Goal: Task Accomplishment & Management: Complete application form

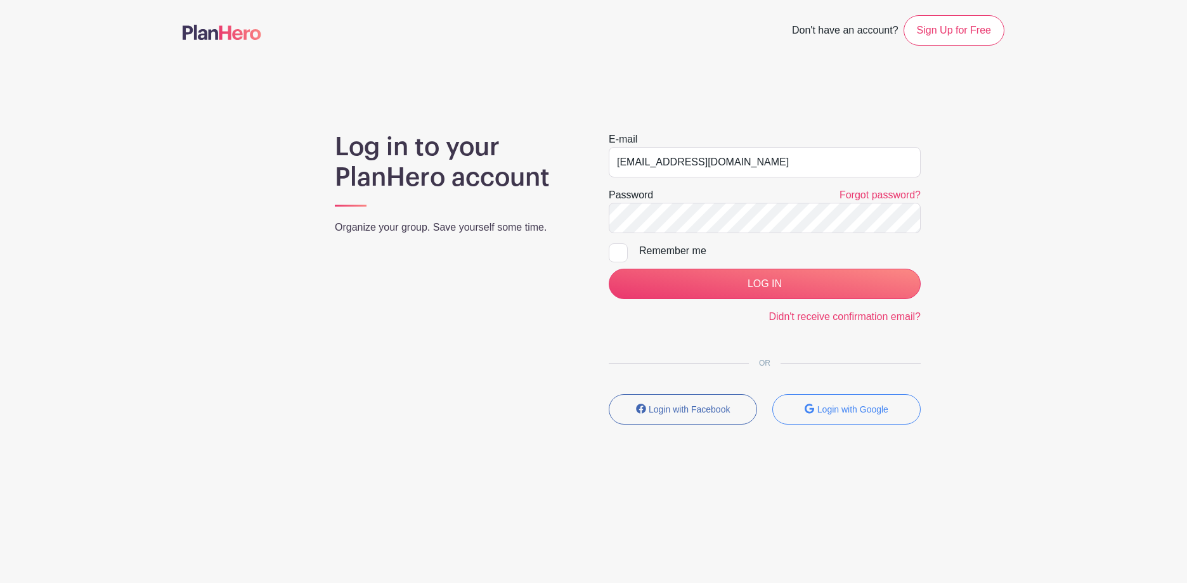
type input "[EMAIL_ADDRESS][DOMAIN_NAME]"
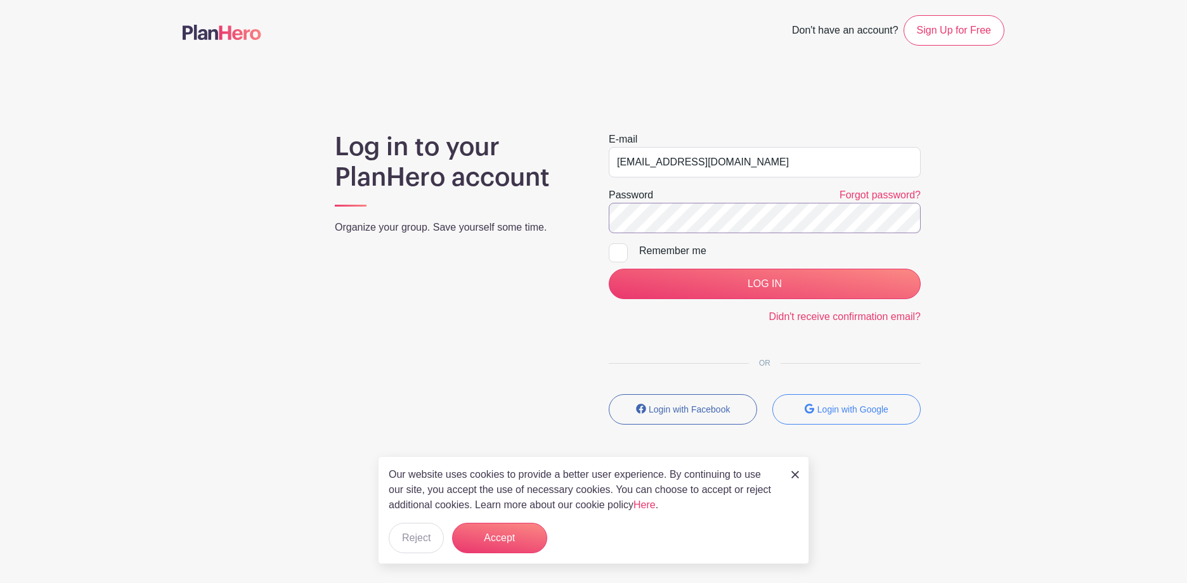
click at [609, 269] on input "LOG IN" at bounding box center [765, 284] width 312 height 30
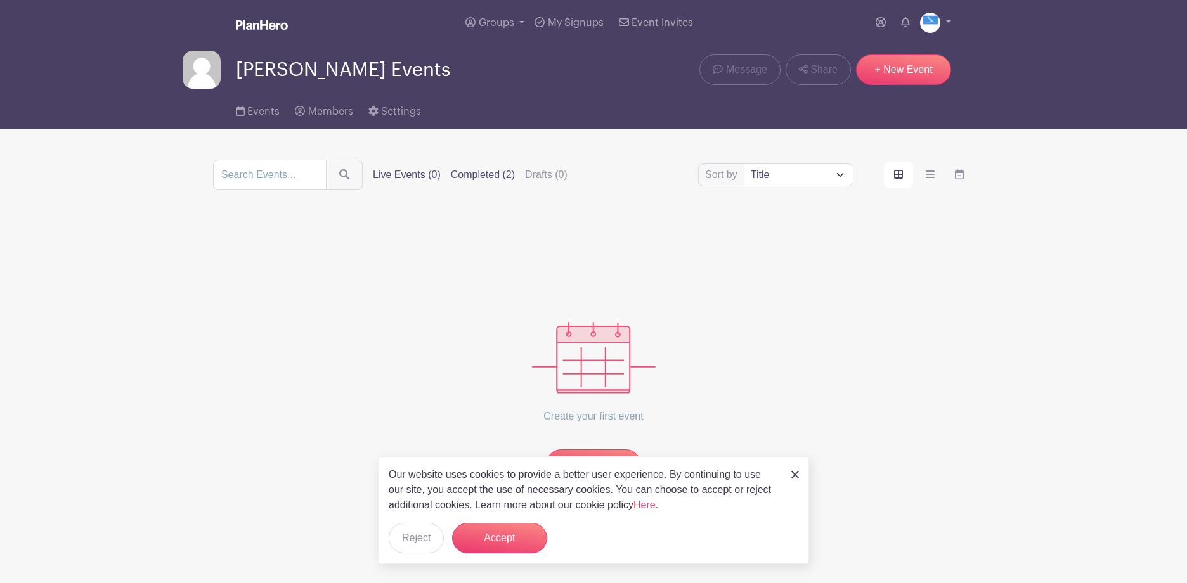
click at [509, 176] on label "Completed (2)" at bounding box center [483, 174] width 64 height 15
click at [0, 0] on input "Completed (2)" at bounding box center [0, 0] width 0 height 0
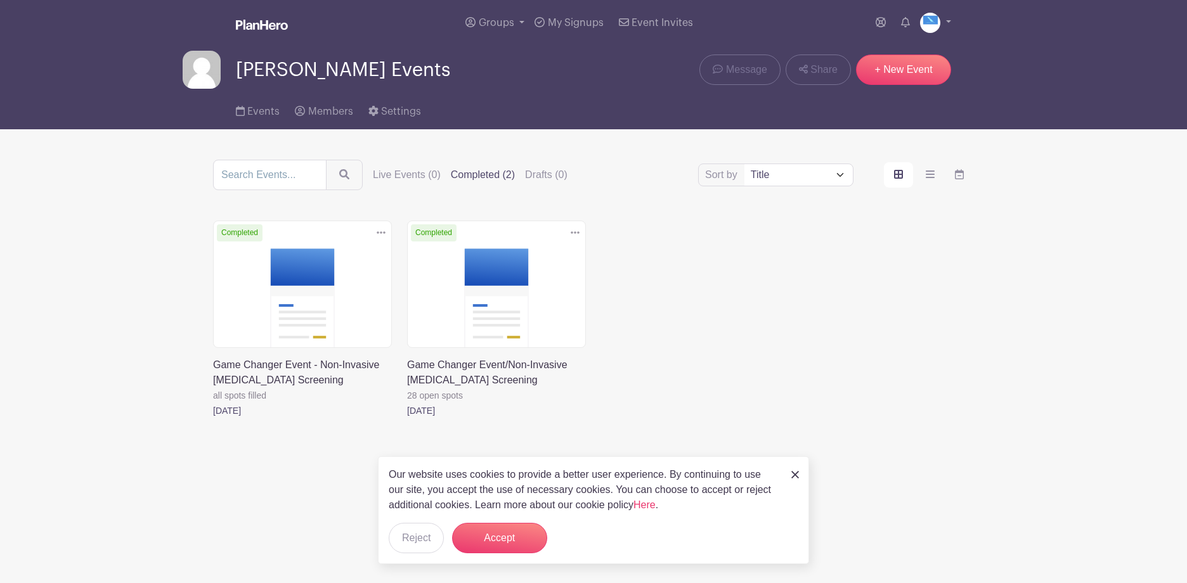
click at [213, 419] on link at bounding box center [213, 419] width 0 height 0
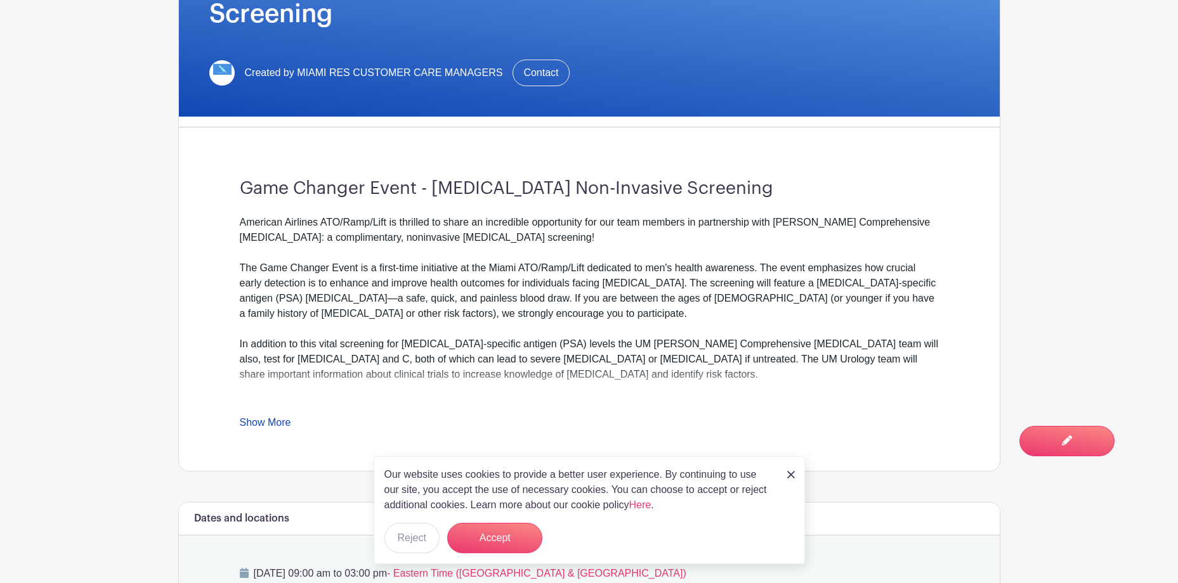
scroll to position [317, 0]
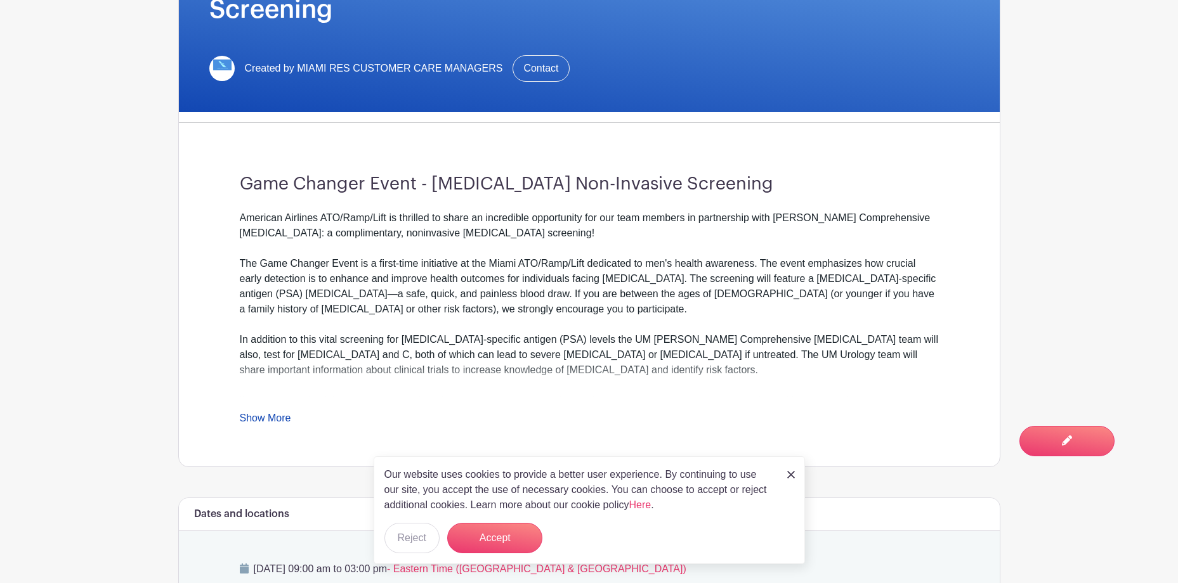
click at [495, 554] on div "Our website uses cookies to provide a better user experience. By continuing to …" at bounding box center [589, 511] width 431 height 108
click at [487, 542] on button "Accept" at bounding box center [494, 538] width 95 height 30
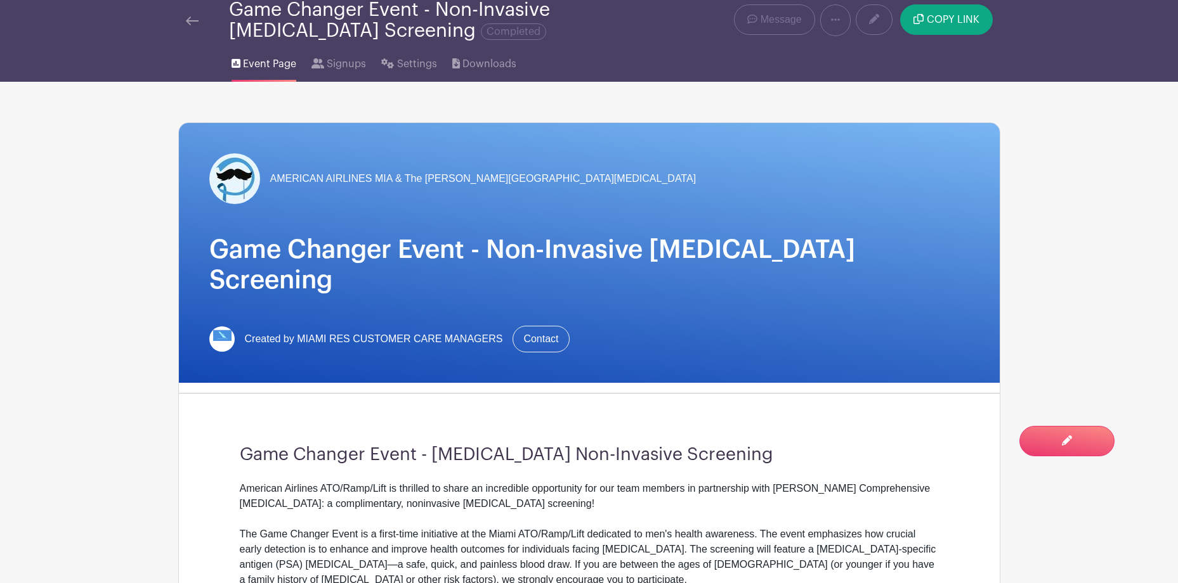
scroll to position [0, 0]
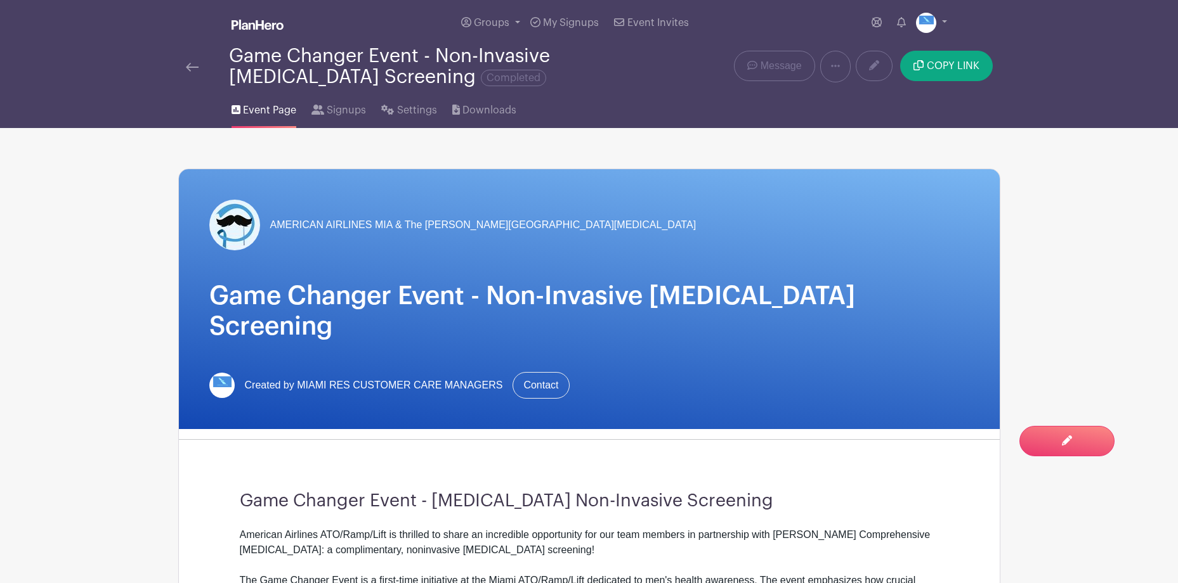
click at [199, 65] on div at bounding box center [207, 66] width 43 height 15
click at [188, 67] on img at bounding box center [192, 67] width 13 height 9
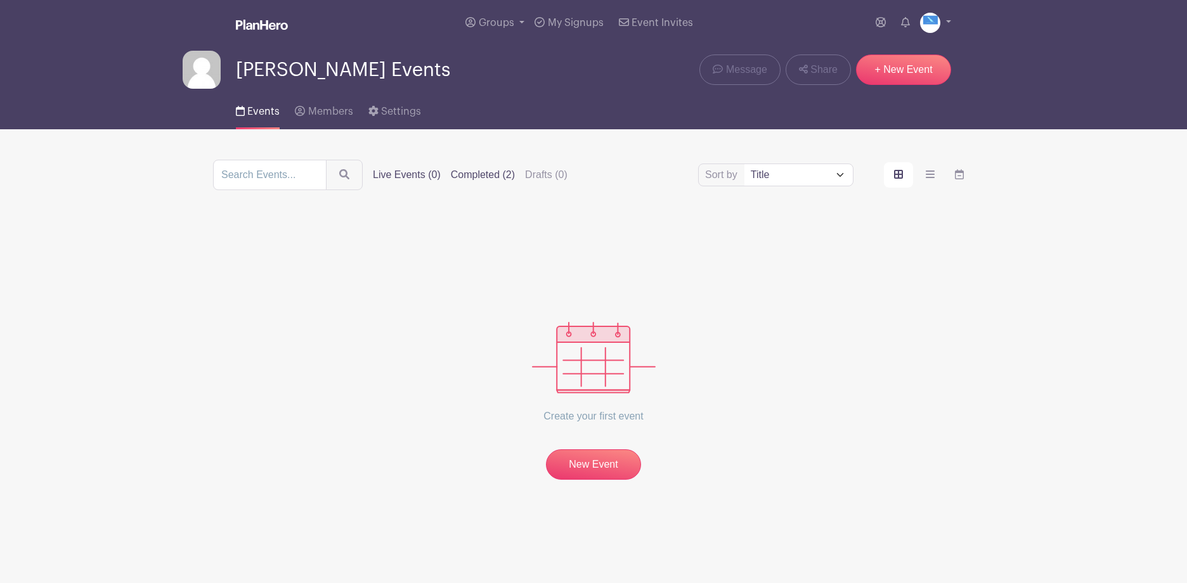
click at [510, 176] on label "Completed (2)" at bounding box center [483, 174] width 64 height 15
click at [0, 0] on input "Completed (2)" at bounding box center [0, 0] width 0 height 0
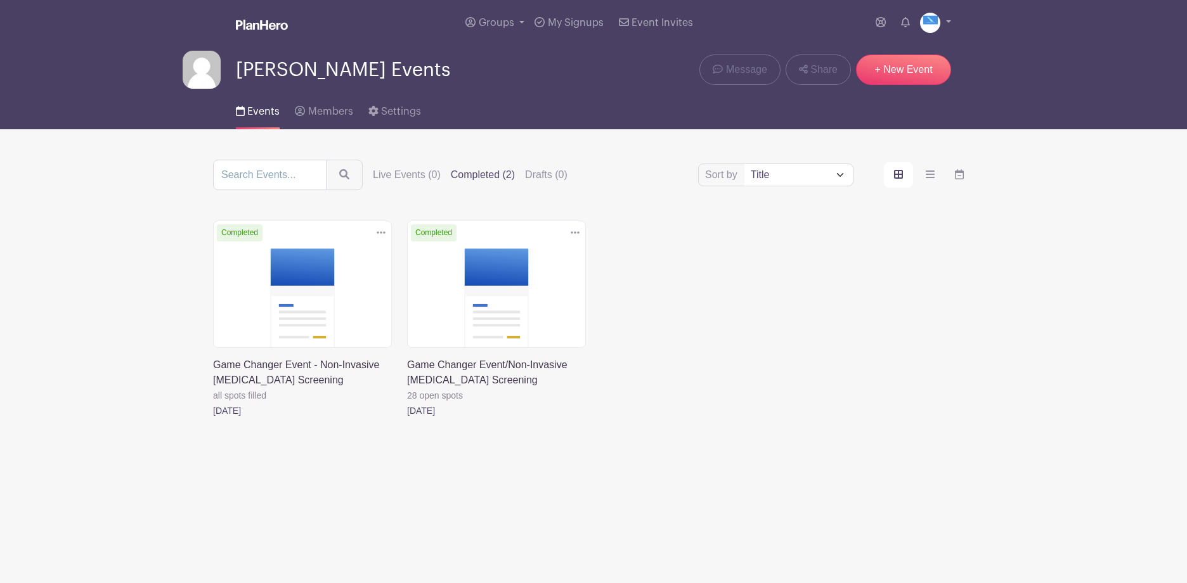
click at [573, 234] on icon at bounding box center [575, 232] width 9 height 3
click at [547, 257] on link "Duplicate" at bounding box center [534, 261] width 100 height 20
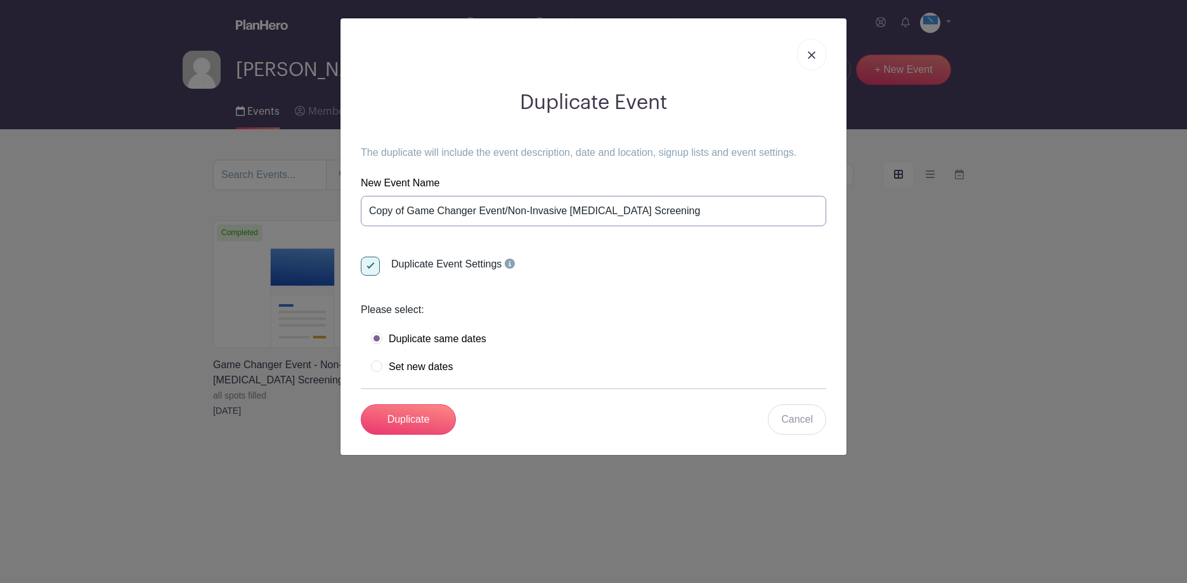
drag, startPoint x: 413, startPoint y: 225, endPoint x: 313, endPoint y: 212, distance: 101.0
click at [313, 212] on div "Duplicate Event The duplicate will include the event description, date and loca…" at bounding box center [593, 291] width 1187 height 583
type input "Game Changer Event/Non-Invasive [MEDICAL_DATA] Screening"
click at [402, 374] on label "Set new dates" at bounding box center [412, 367] width 82 height 13
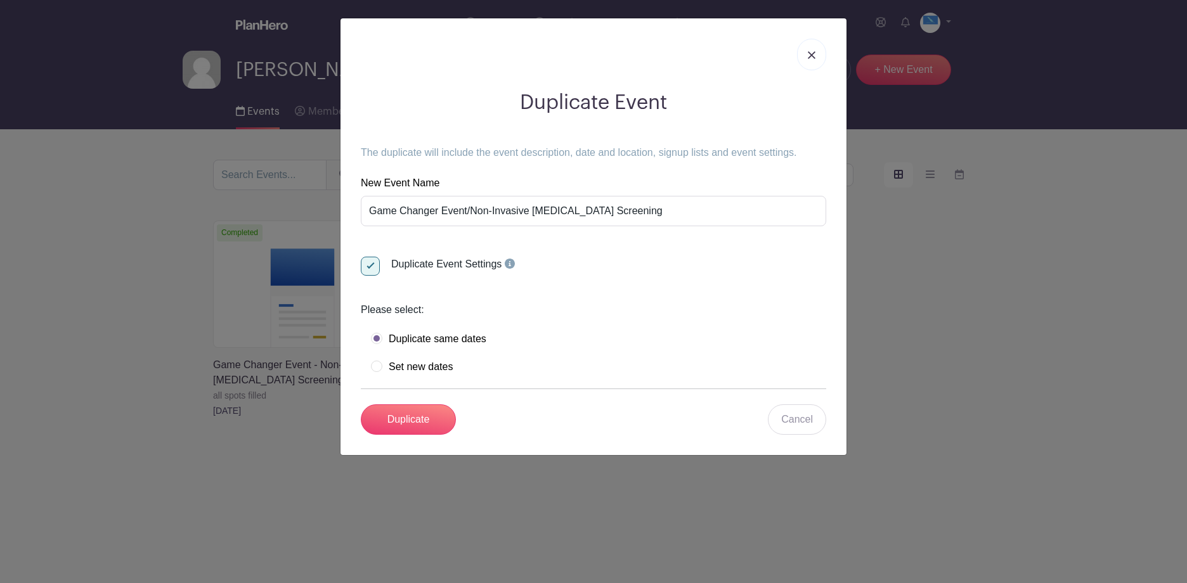
radio input "true"
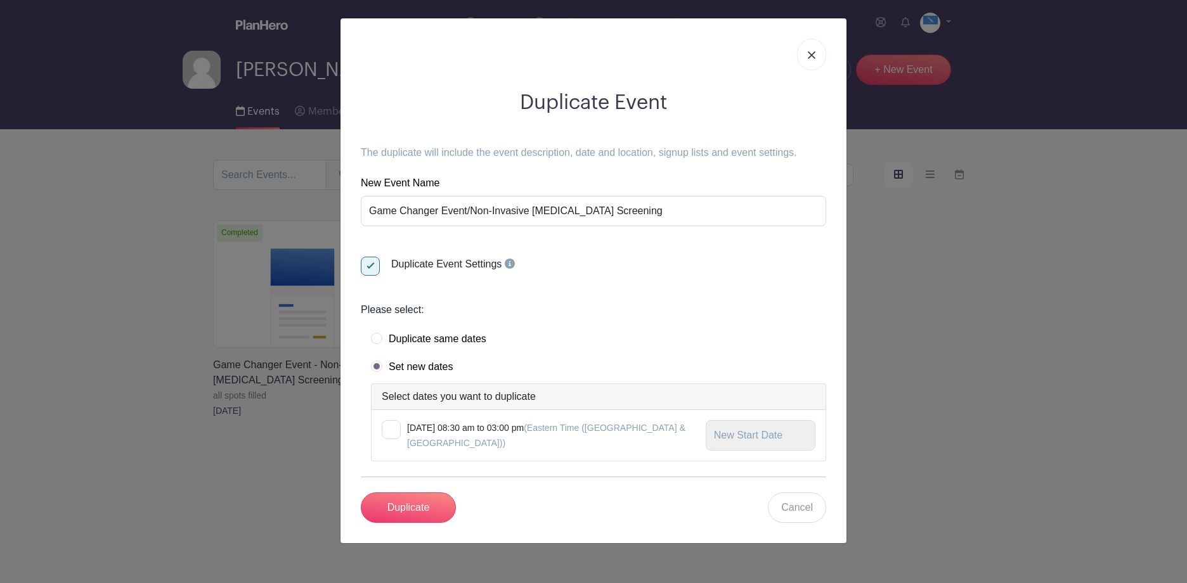
click at [394, 440] on div at bounding box center [391, 429] width 19 height 19
click at [390, 429] on input "checkbox" at bounding box center [386, 424] width 8 height 8
checkbox input "true"
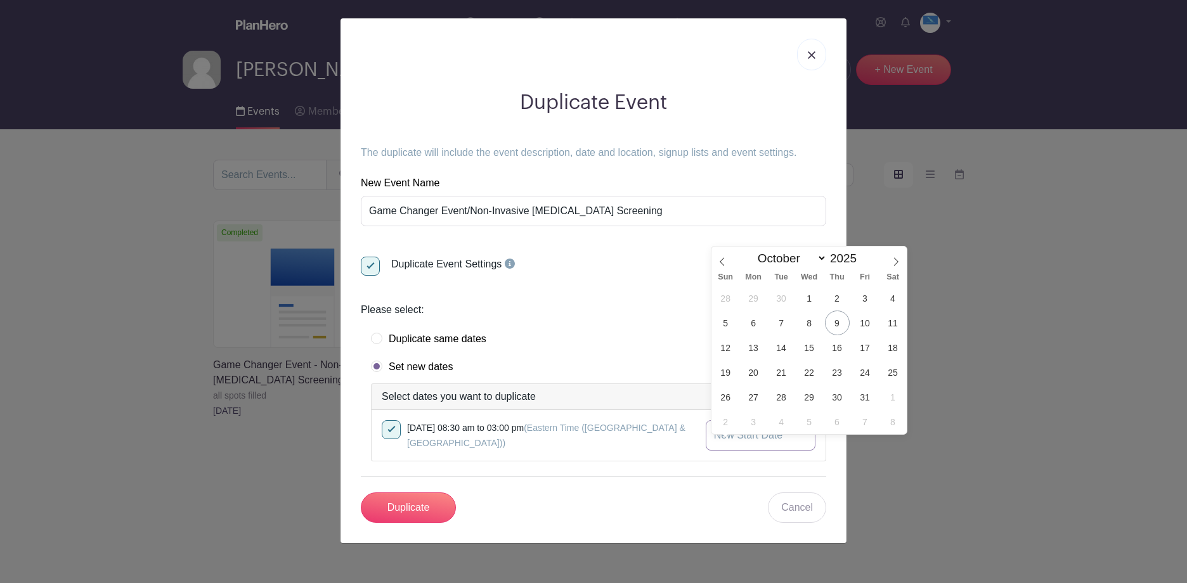
click at [774, 451] on input "text" at bounding box center [761, 435] width 110 height 30
click at [892, 259] on icon at bounding box center [896, 261] width 9 height 9
select select "10"
click at [835, 319] on span "6" at bounding box center [837, 323] width 25 height 25
type input "[DATE]"
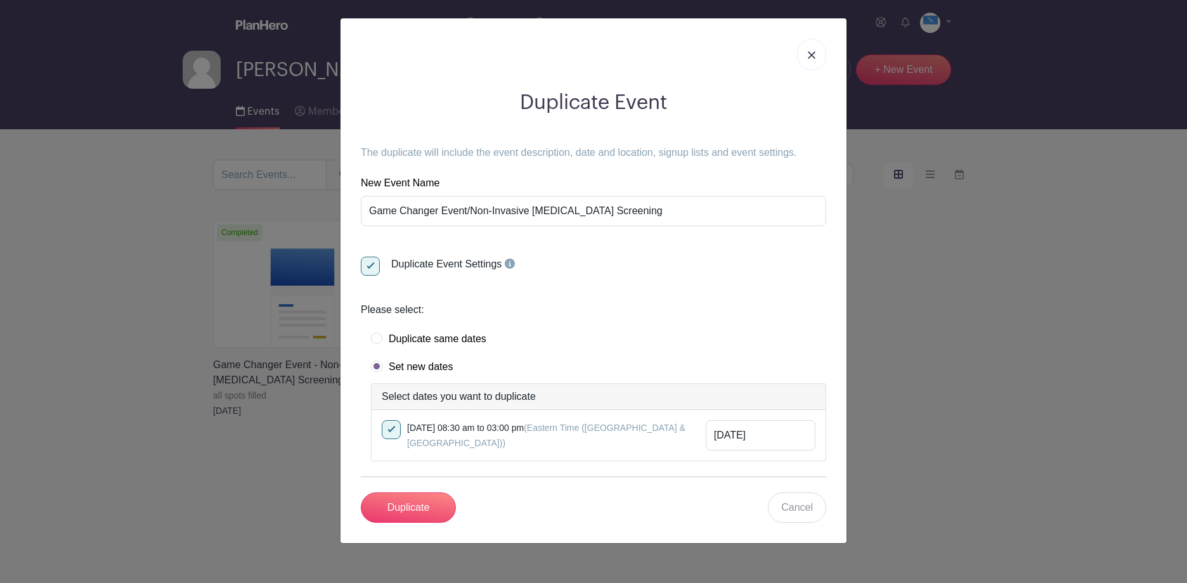
click at [482, 444] on small "[DATE] 08:30 am to 03:00 pm (Eastern Time ([GEOGRAPHIC_DATA] & [GEOGRAPHIC_DATA…" at bounding box center [546, 435] width 278 height 25
click at [390, 429] on input "checkbox" at bounding box center [386, 424] width 8 height 8
click at [394, 440] on div at bounding box center [391, 429] width 19 height 19
click at [390, 429] on input "checkbox" at bounding box center [386, 424] width 8 height 8
checkbox input "true"
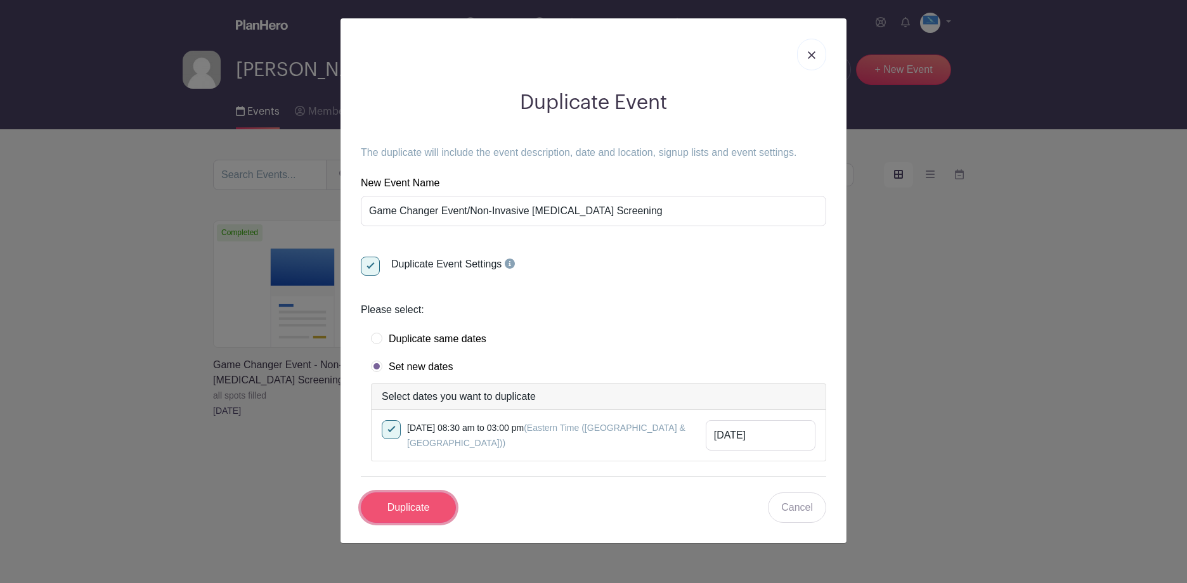
click at [414, 523] on input "Duplicate" at bounding box center [408, 508] width 95 height 30
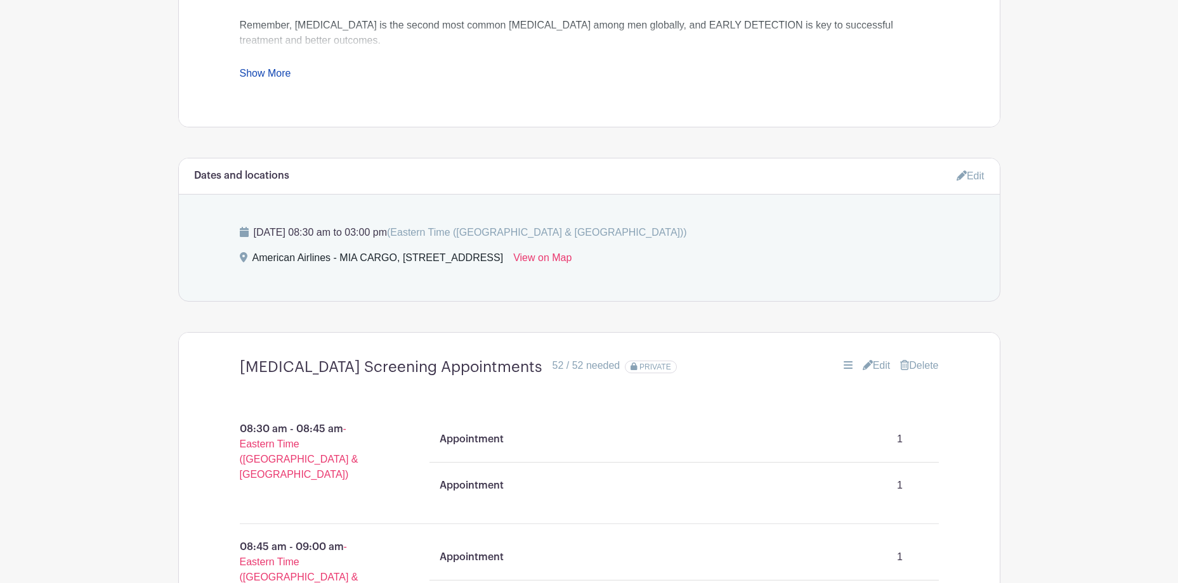
scroll to position [888, 0]
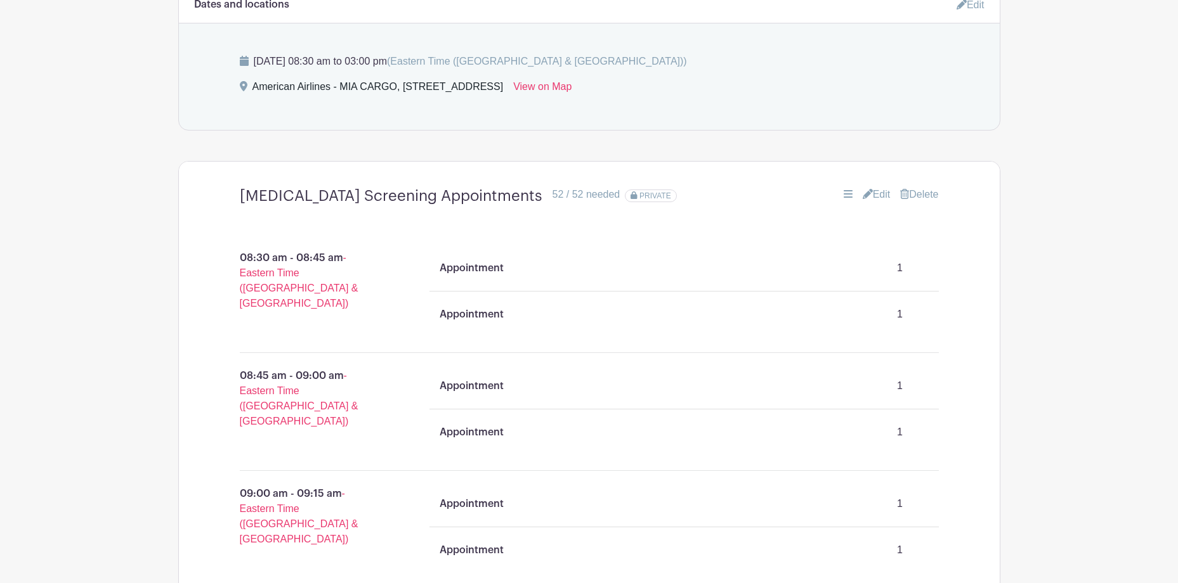
click at [872, 187] on link "Edit" at bounding box center [877, 194] width 28 height 15
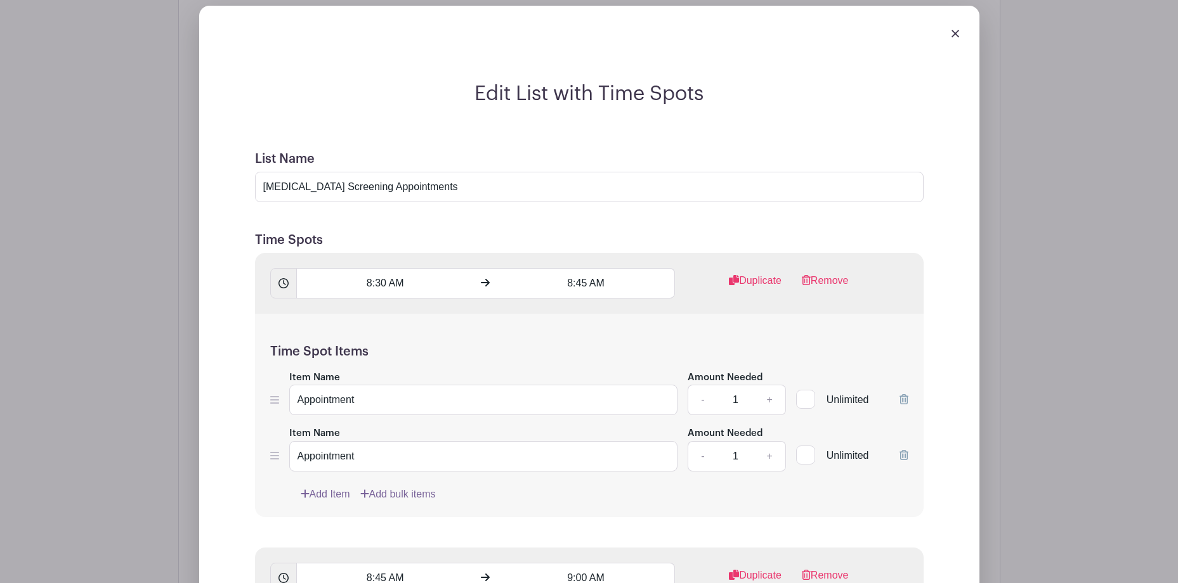
scroll to position [1078, 0]
click at [879, 456] on div "Time Spot Items Item Name Appointment Amount Needed - 1 + Unlimited Item Name A…" at bounding box center [589, 417] width 668 height 204
click at [661, 234] on h5 "Time Spots" at bounding box center [589, 241] width 668 height 15
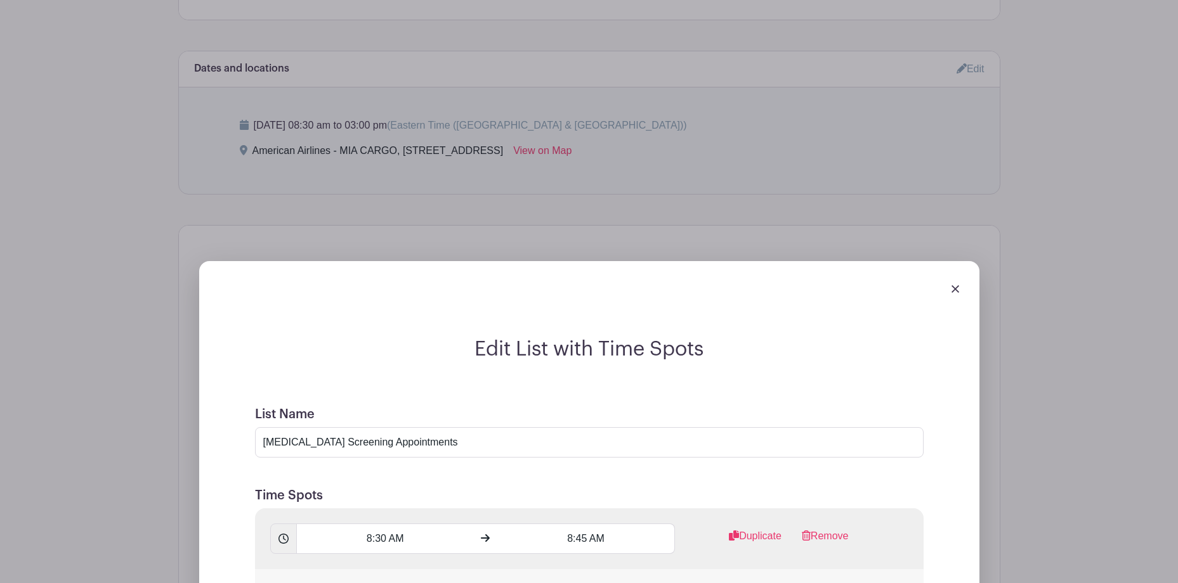
scroll to position [824, 0]
click at [958, 285] on img at bounding box center [955, 289] width 8 height 8
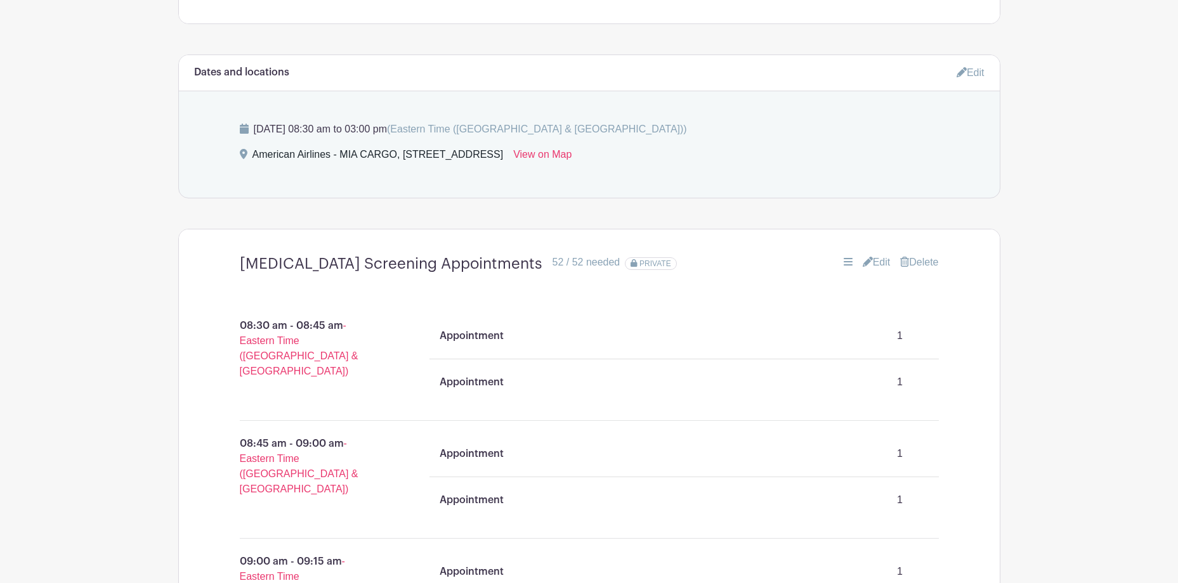
scroll to position [760, 0]
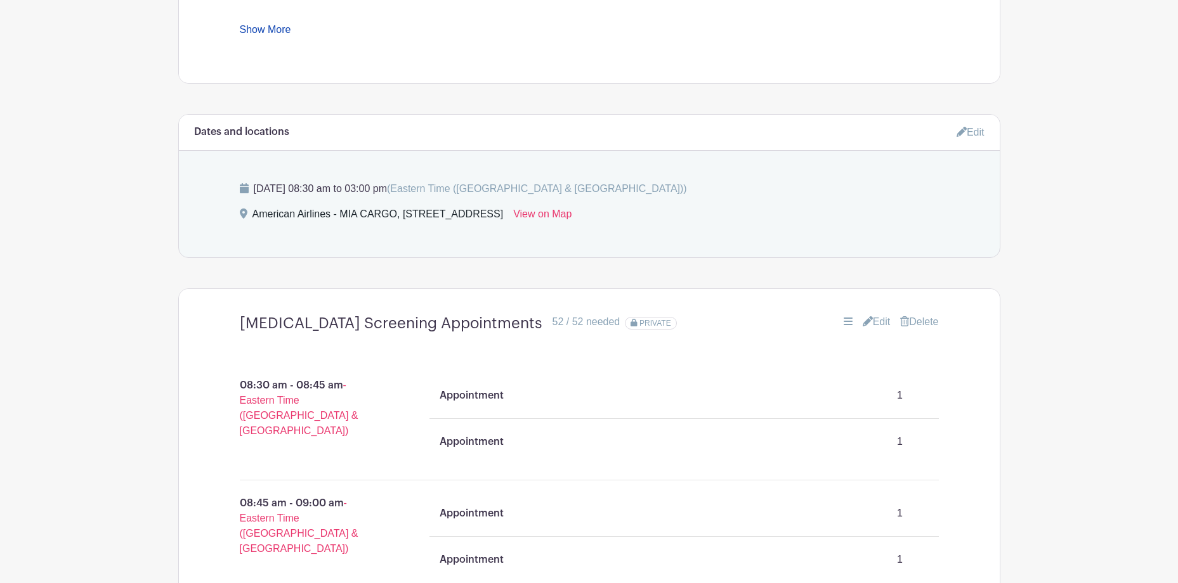
click at [868, 315] on link "Edit" at bounding box center [877, 322] width 28 height 15
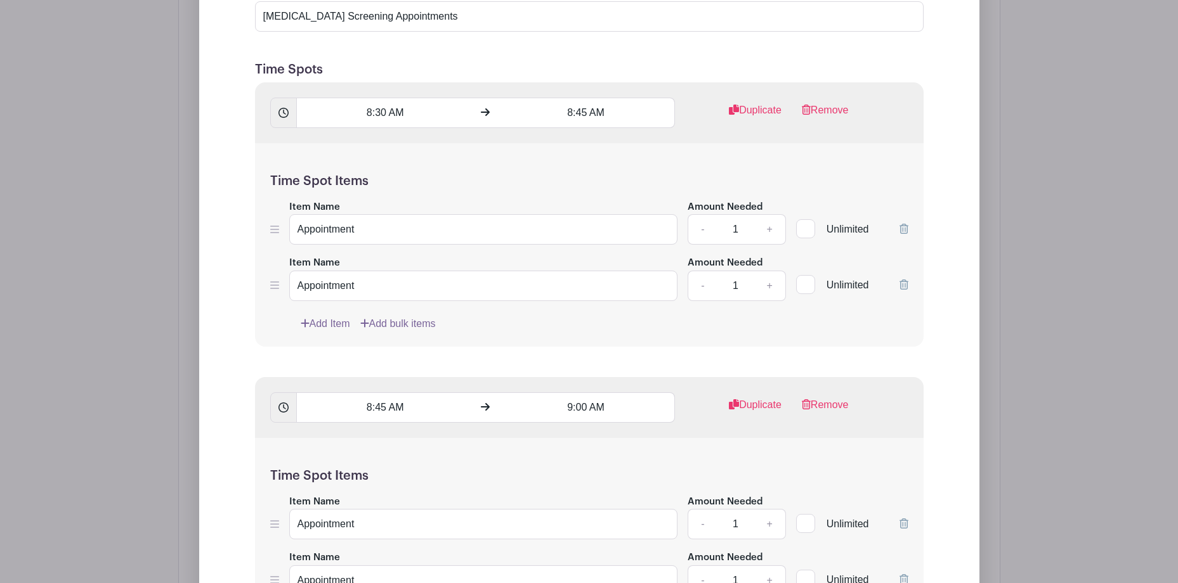
scroll to position [1268, 0]
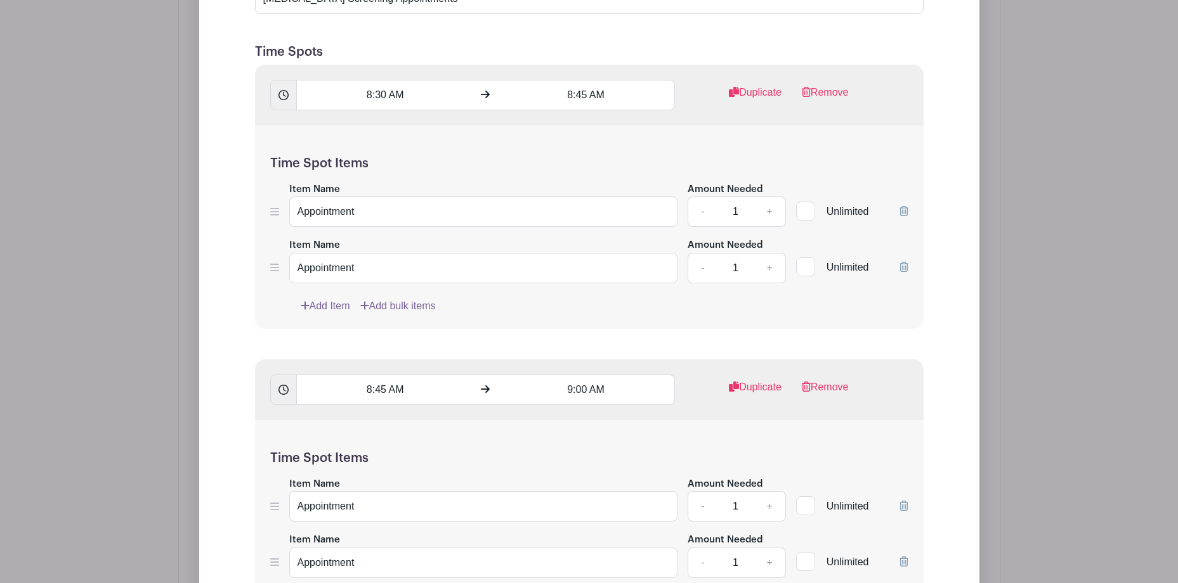
click at [329, 299] on link "Add Item" at bounding box center [325, 306] width 49 height 15
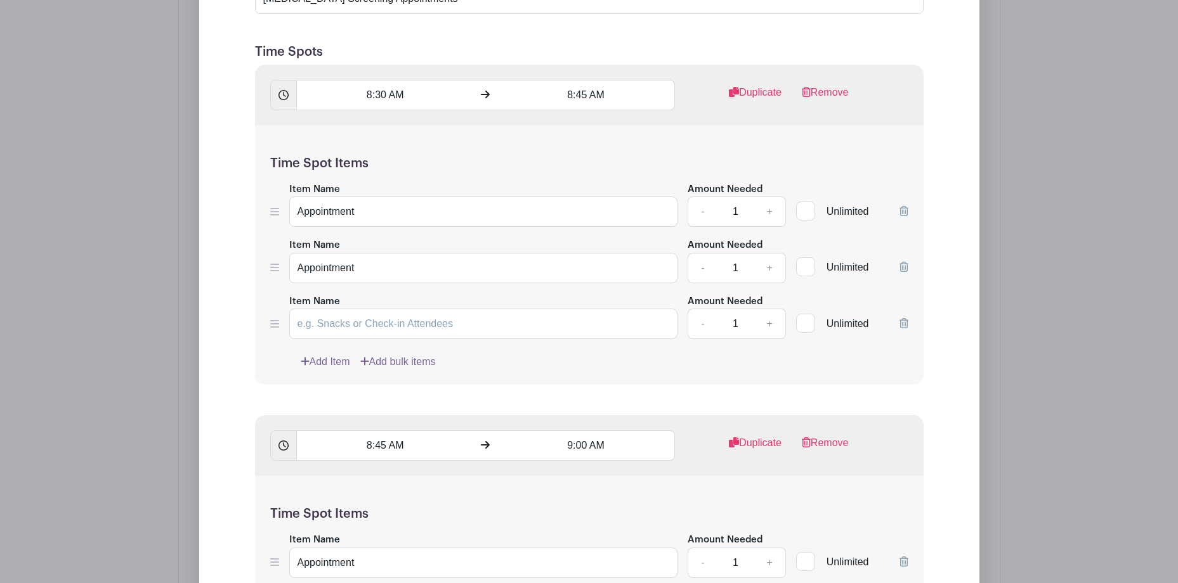
click at [901, 318] on icon at bounding box center [903, 323] width 9 height 10
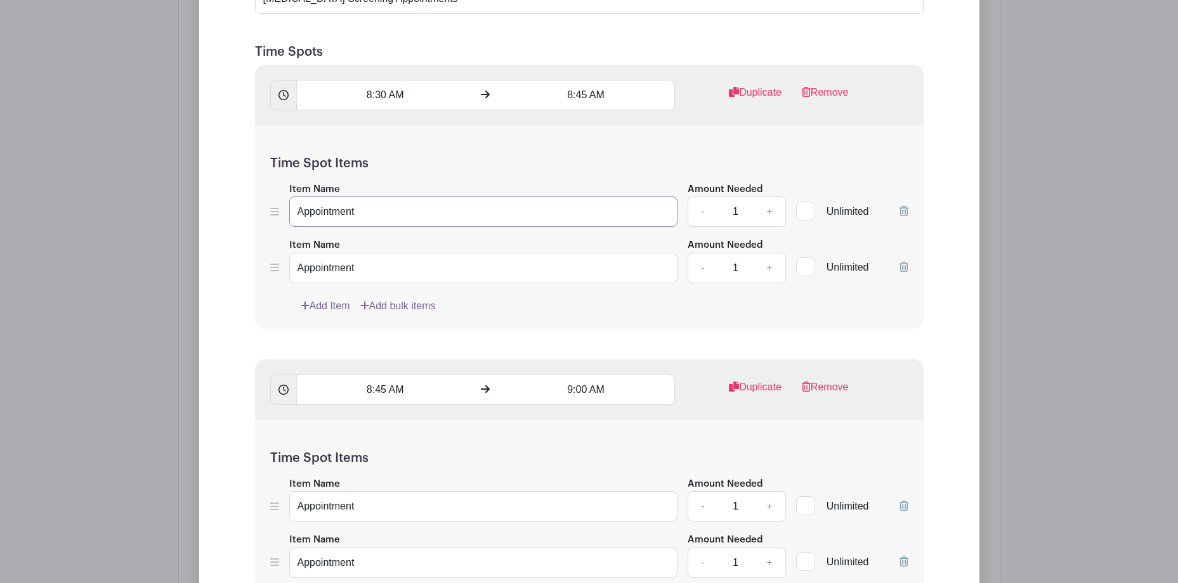
click at [400, 197] on input "Appointment" at bounding box center [483, 212] width 389 height 30
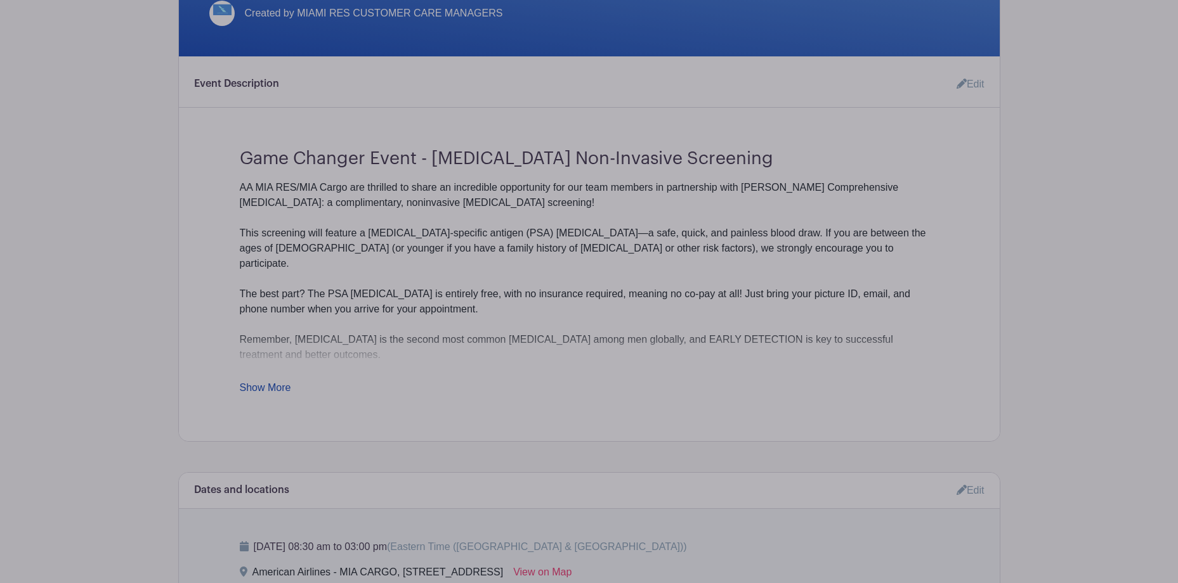
scroll to position [380, 0]
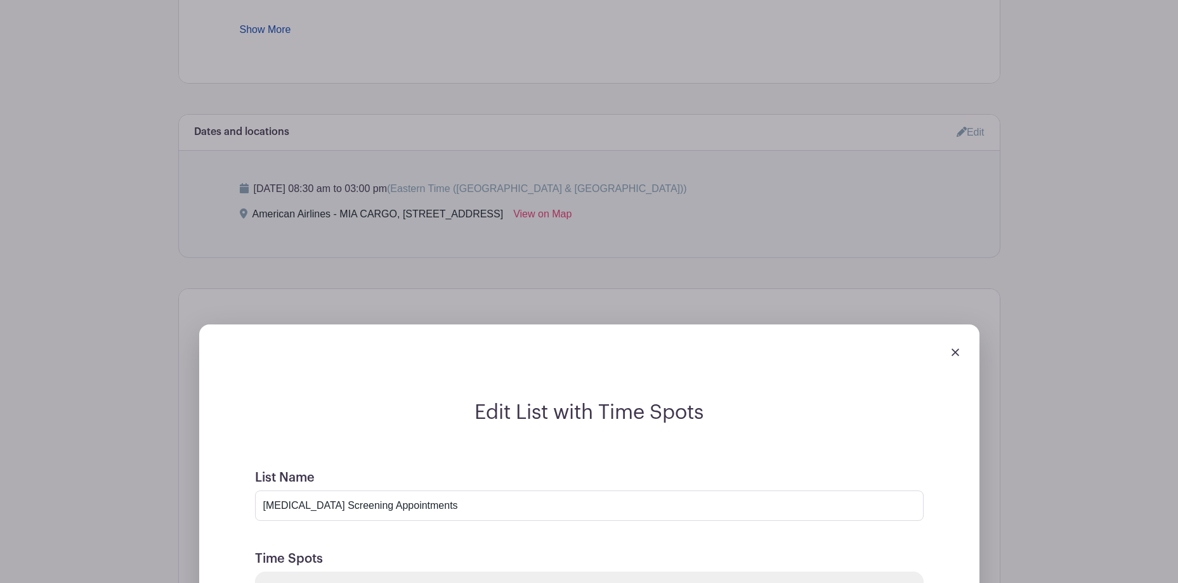
scroll to position [1014, 0]
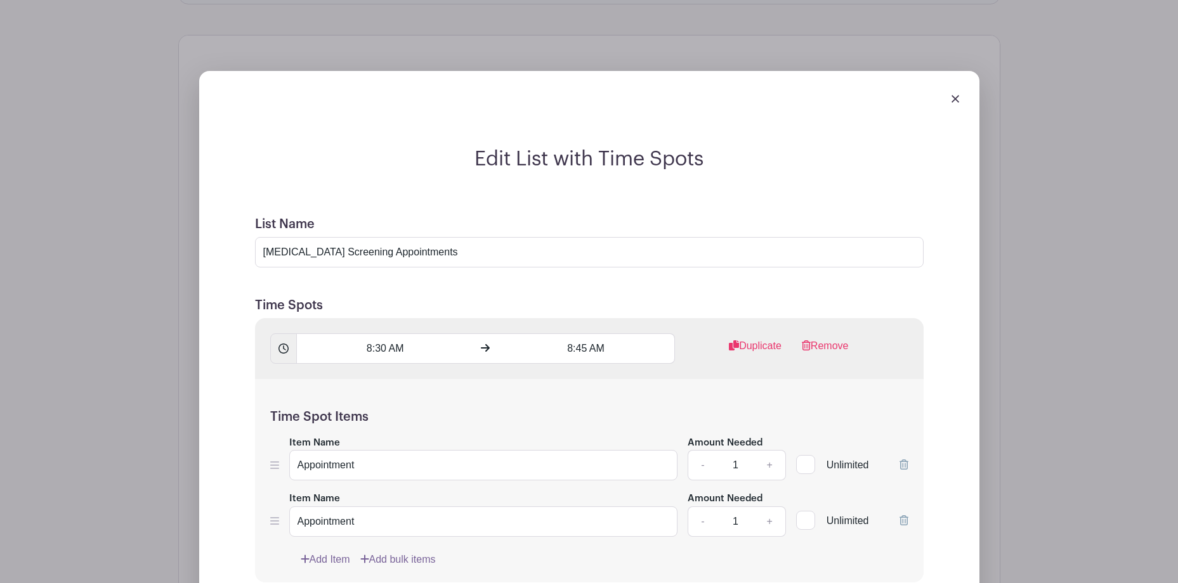
click at [955, 95] on img at bounding box center [955, 99] width 8 height 8
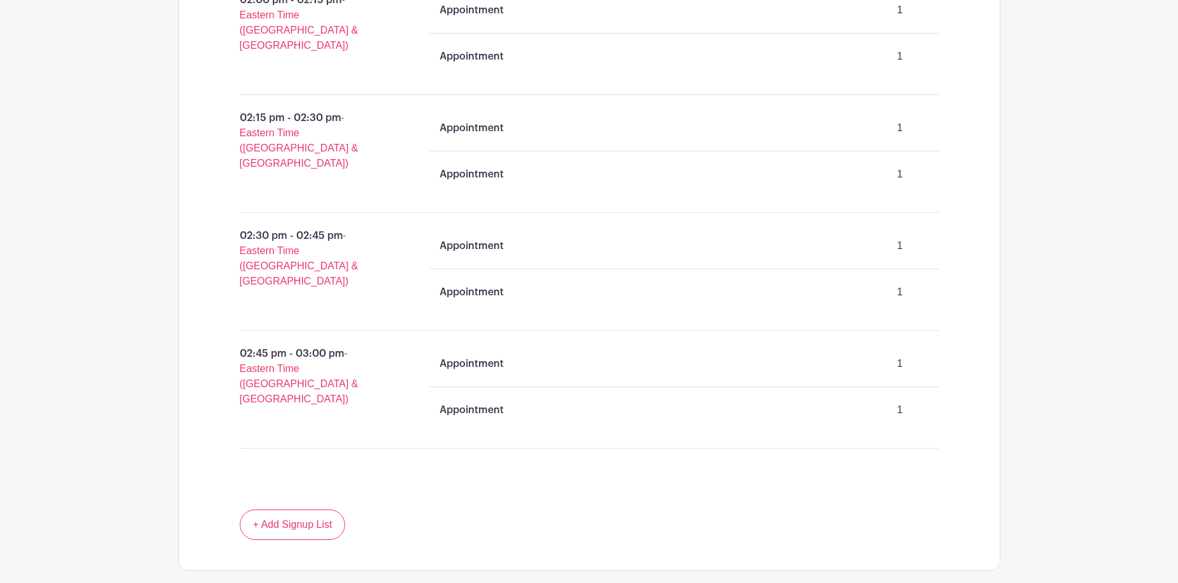
scroll to position [3932, 0]
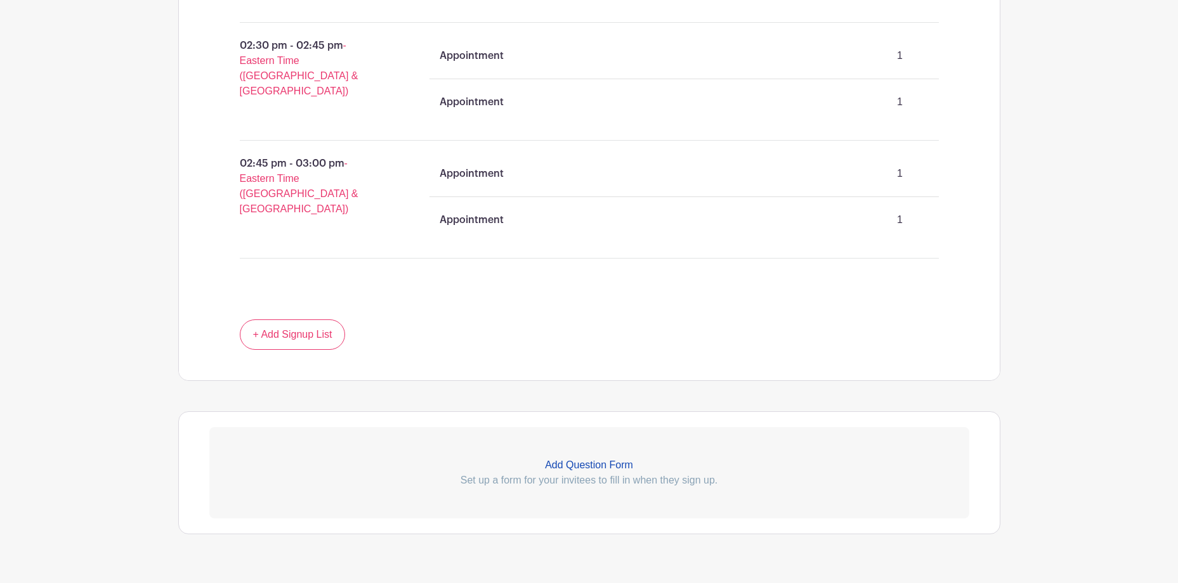
click at [602, 458] on p "Add Question Form" at bounding box center [589, 465] width 760 height 15
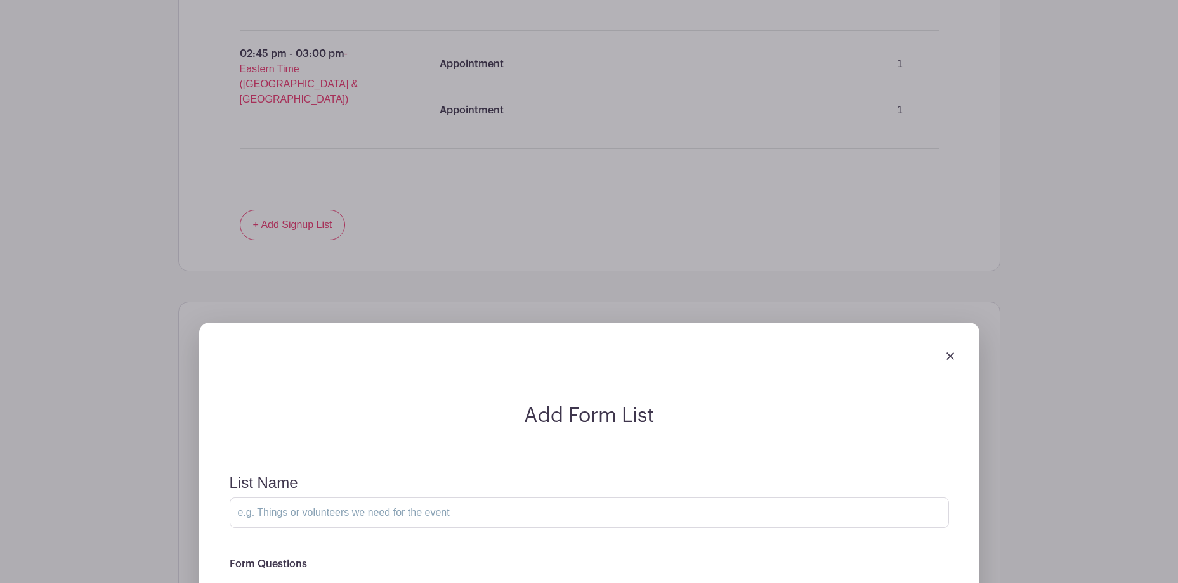
scroll to position [4249, 0]
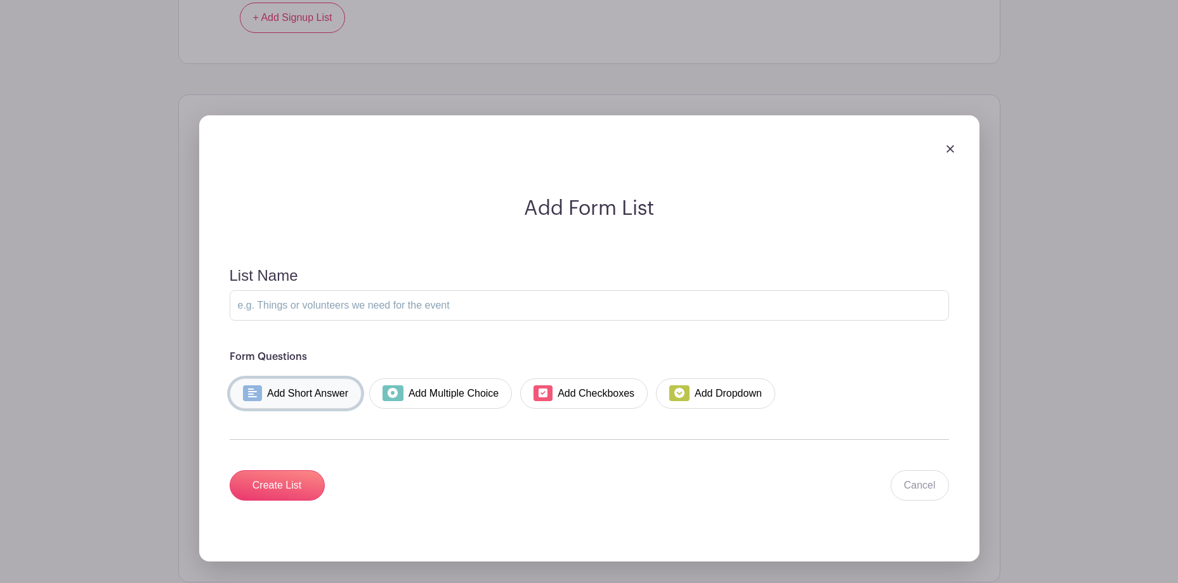
click at [311, 379] on link "Add Short Answer" at bounding box center [296, 394] width 133 height 30
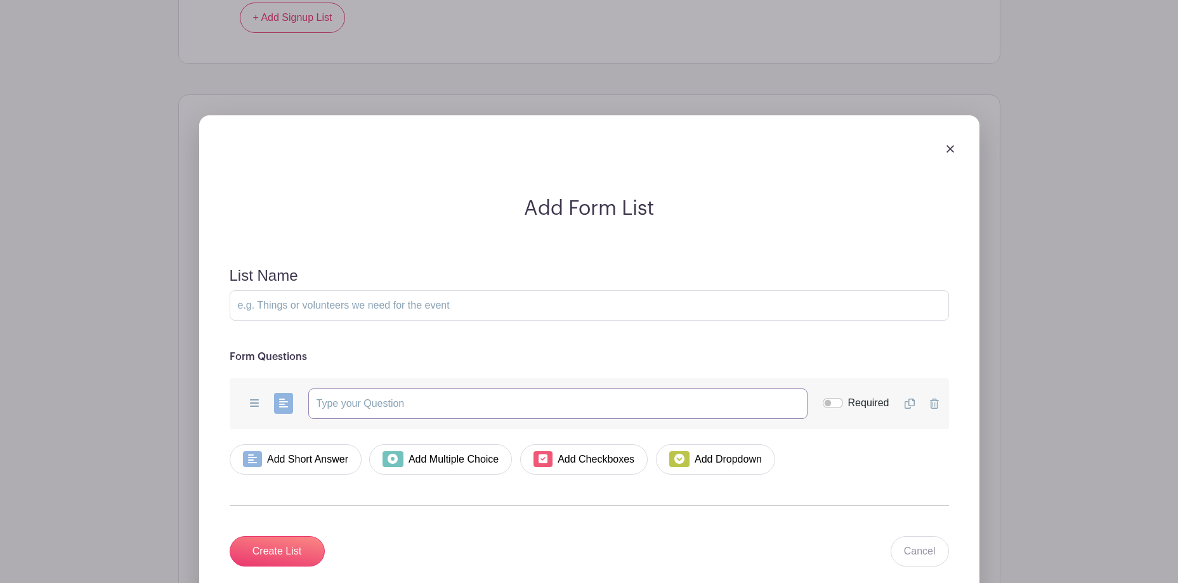
click at [362, 389] on input "text" at bounding box center [557, 404] width 499 height 30
type input "f"
type input "First Name and Last Name:"
click at [828, 398] on input "Required" at bounding box center [833, 403] width 20 height 10
checkbox input "true"
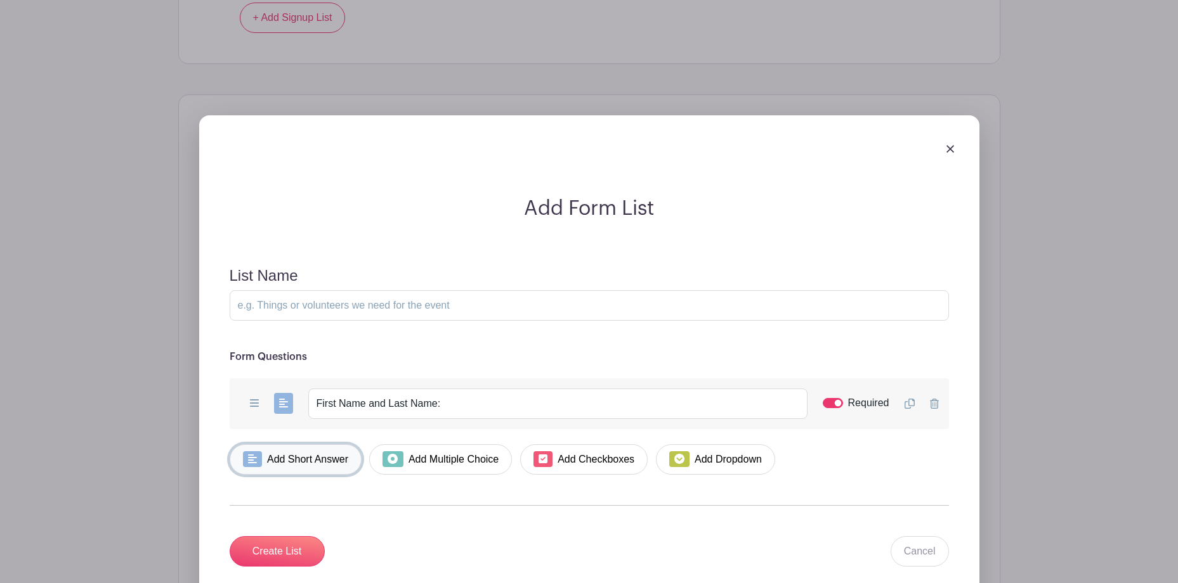
click at [316, 445] on link "Add Short Answer" at bounding box center [296, 460] width 133 height 30
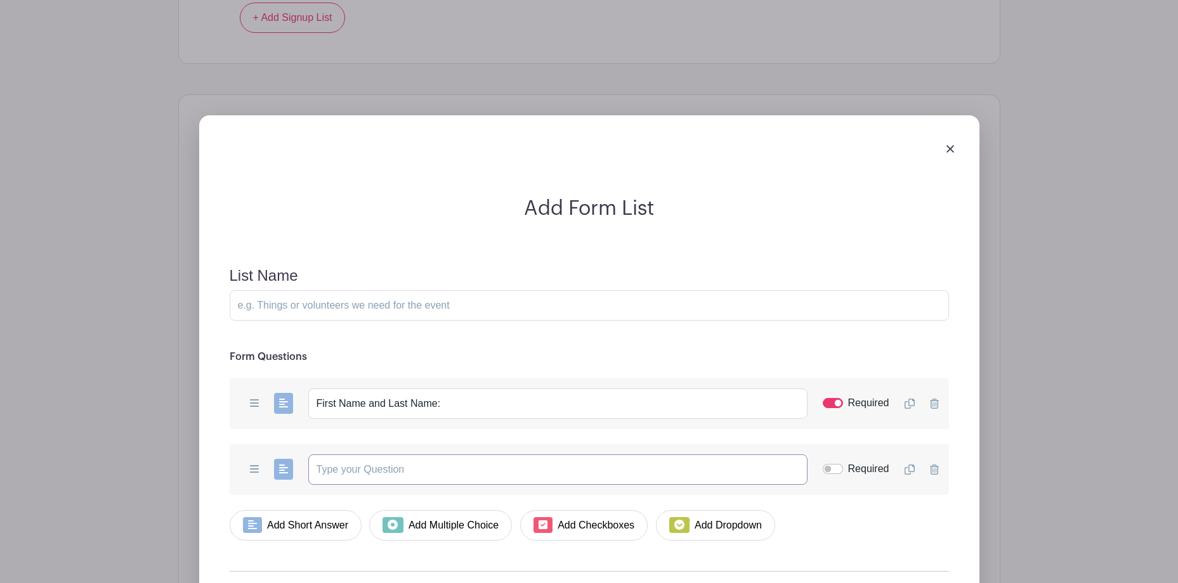
click at [379, 455] on input "text" at bounding box center [557, 470] width 499 height 30
type input "Phone Number:"
click at [831, 464] on input "Required" at bounding box center [833, 469] width 20 height 10
checkbox input "true"
click at [298, 511] on link "Add Short Answer" at bounding box center [296, 526] width 133 height 30
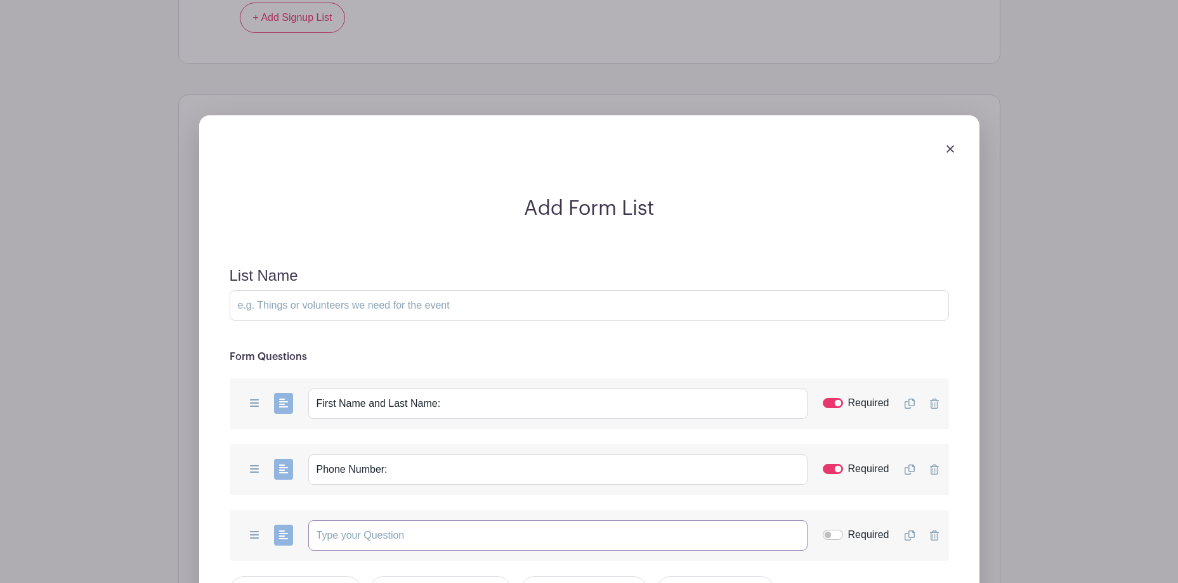
click at [351, 521] on input "text" at bounding box center [557, 536] width 499 height 30
type input "Email Address:"
click at [826, 530] on input "Required" at bounding box center [833, 535] width 20 height 10
checkbox input "true"
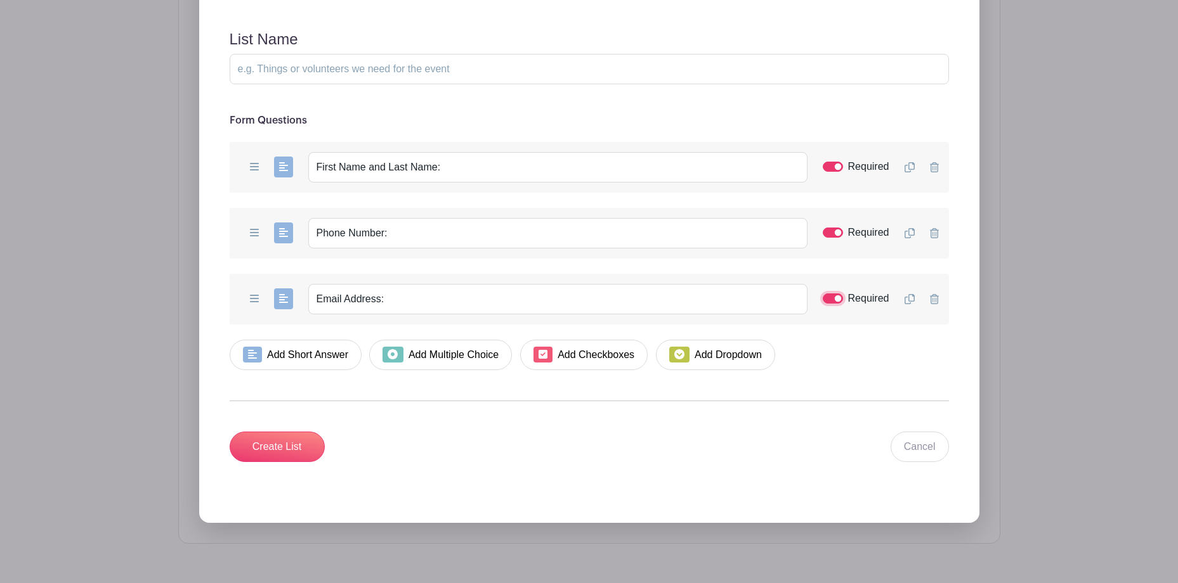
scroll to position [4495, 0]
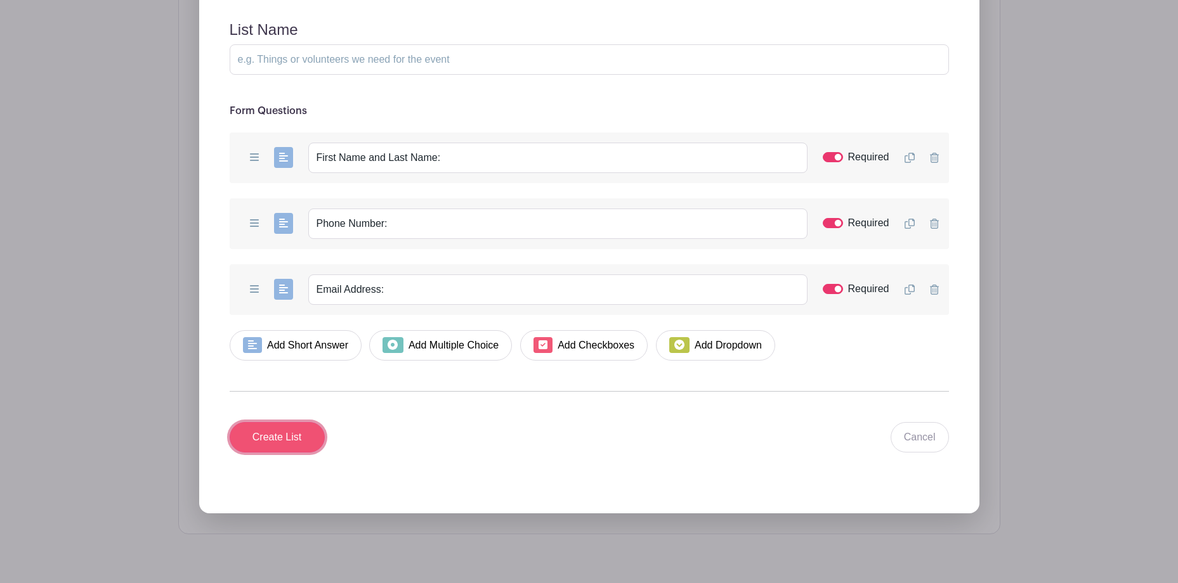
click at [299, 422] on input "Create List" at bounding box center [277, 437] width 95 height 30
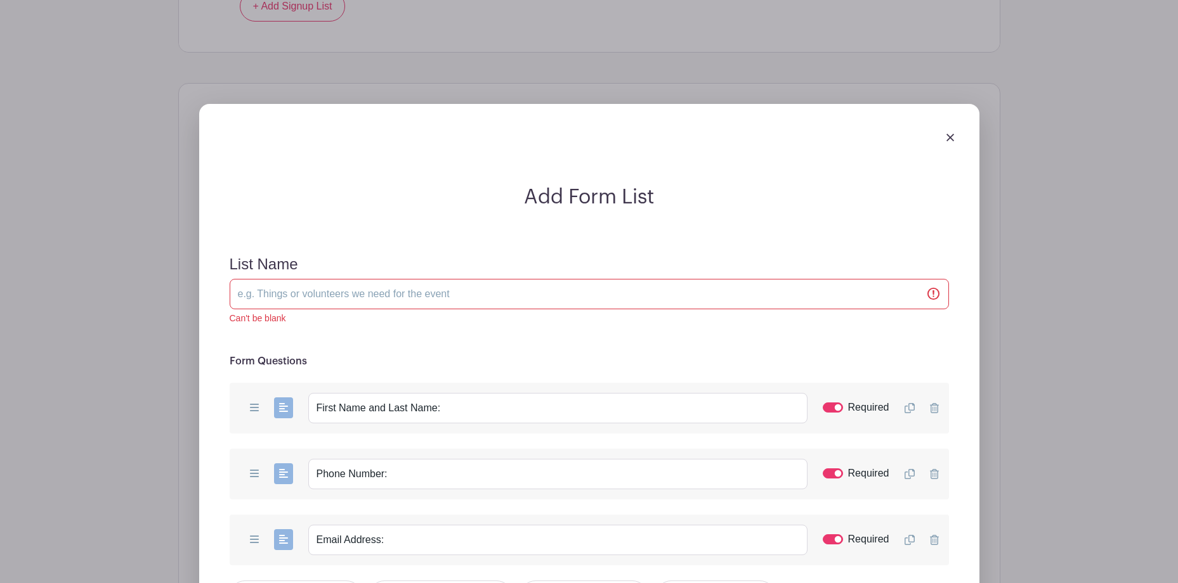
scroll to position [4357, 0]
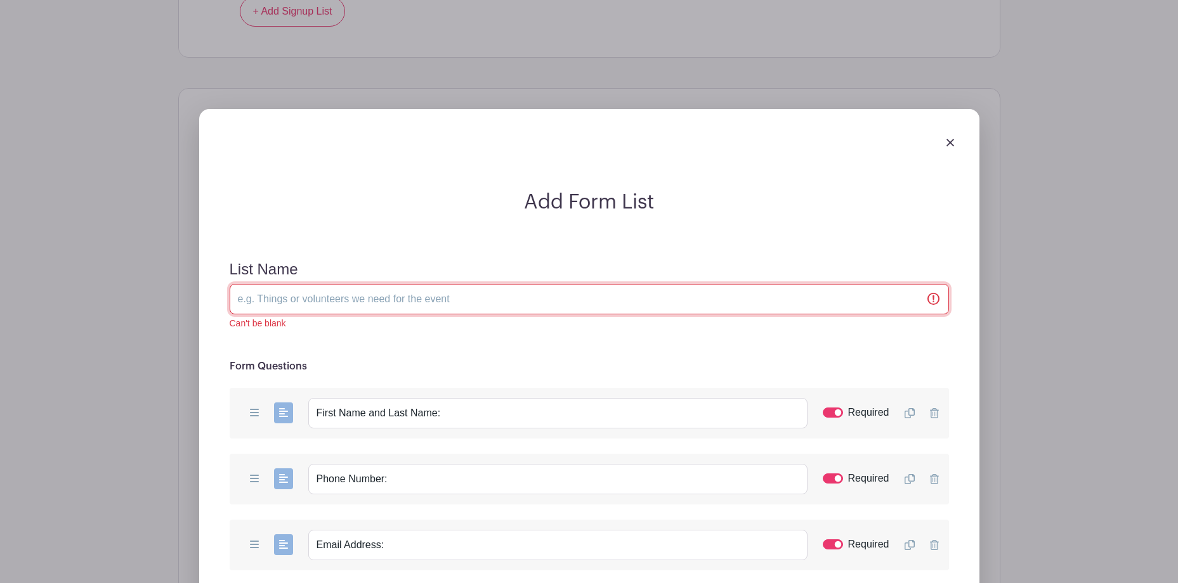
click at [349, 284] on input "List Name" at bounding box center [589, 299] width 719 height 30
type input "P"
click at [489, 284] on input "Pre-Registration Information Required" at bounding box center [589, 299] width 719 height 30
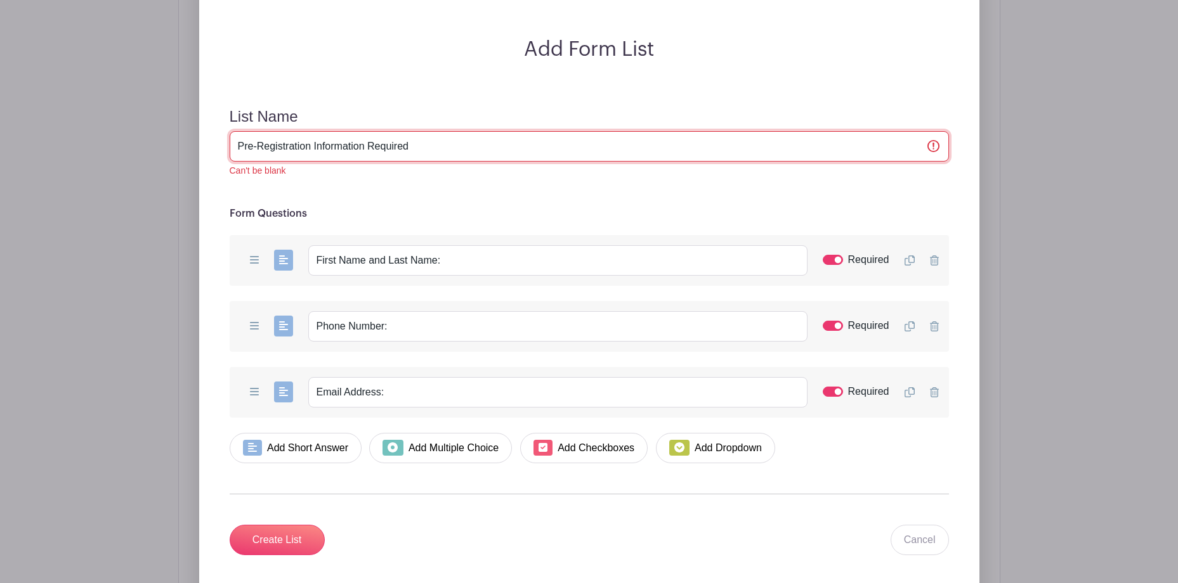
scroll to position [4610, 0]
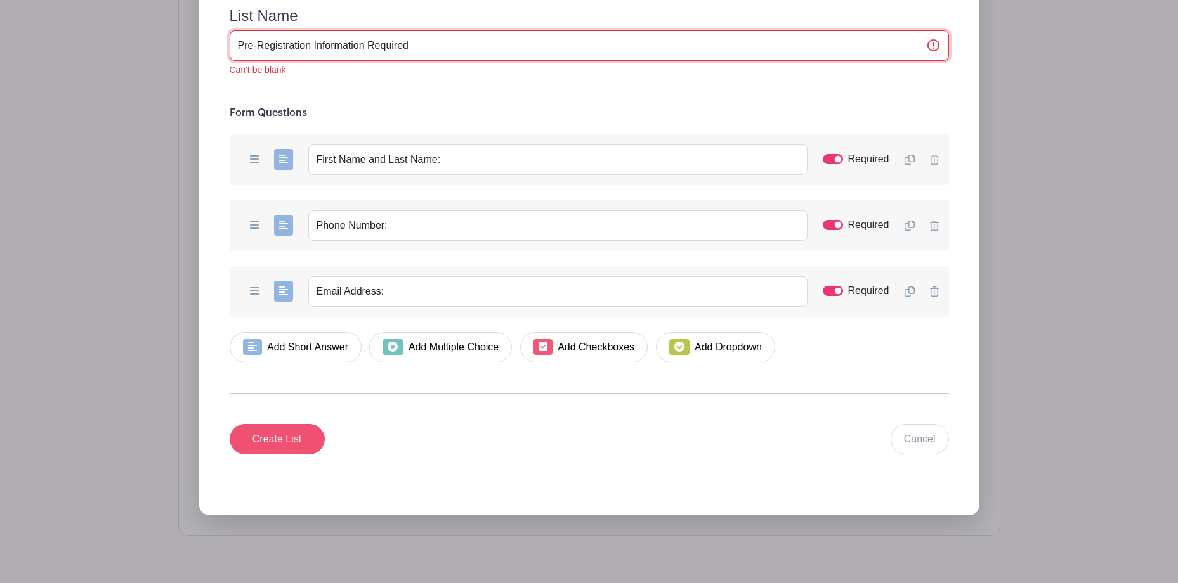
type input "Pre-Registration Information Required"
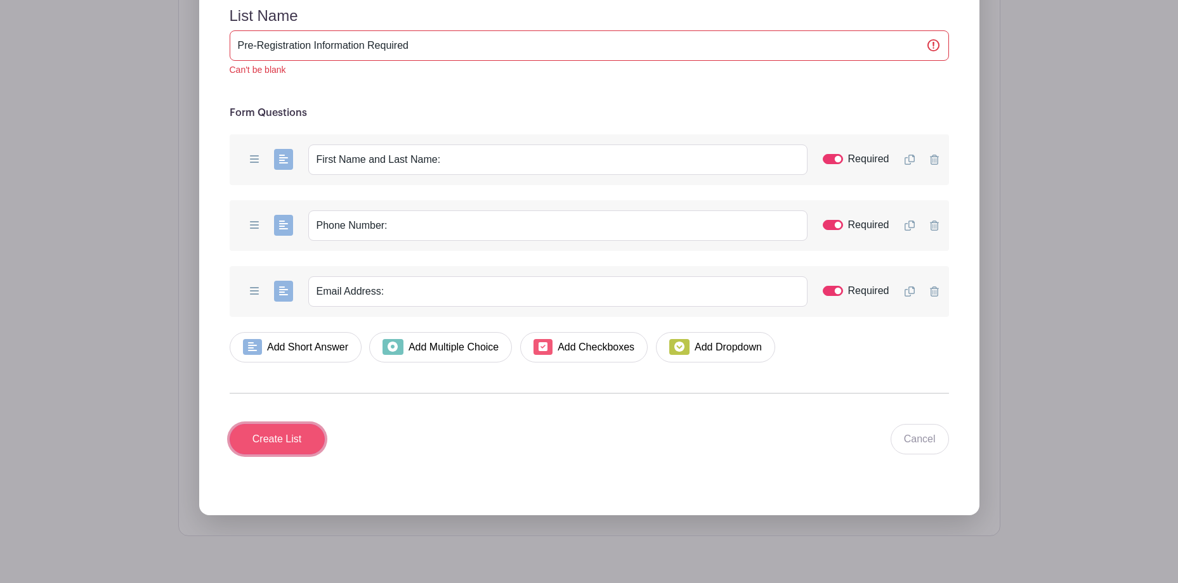
click at [288, 424] on input "Create List" at bounding box center [277, 439] width 95 height 30
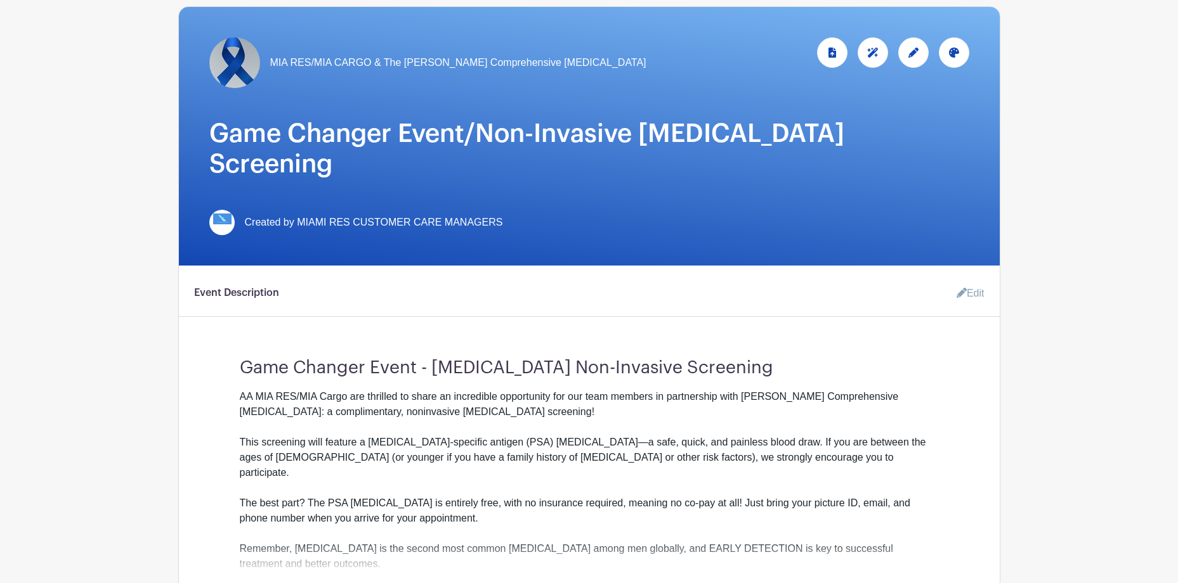
scroll to position [0, 0]
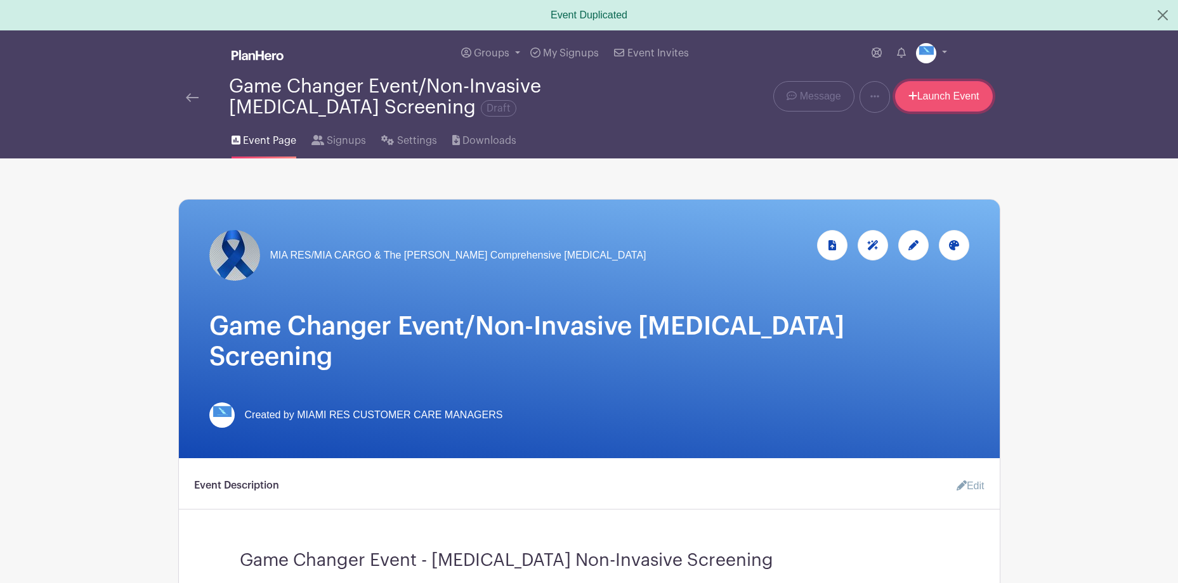
click at [932, 95] on link "Launch Event" at bounding box center [944, 96] width 98 height 30
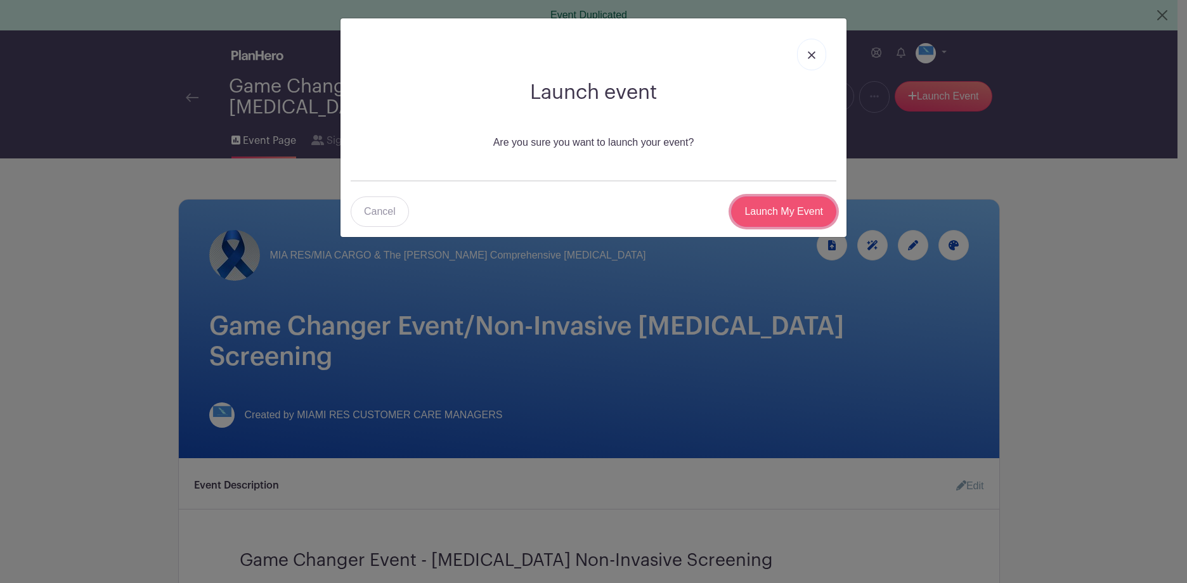
click at [767, 214] on input "Launch My Event" at bounding box center [783, 212] width 105 height 30
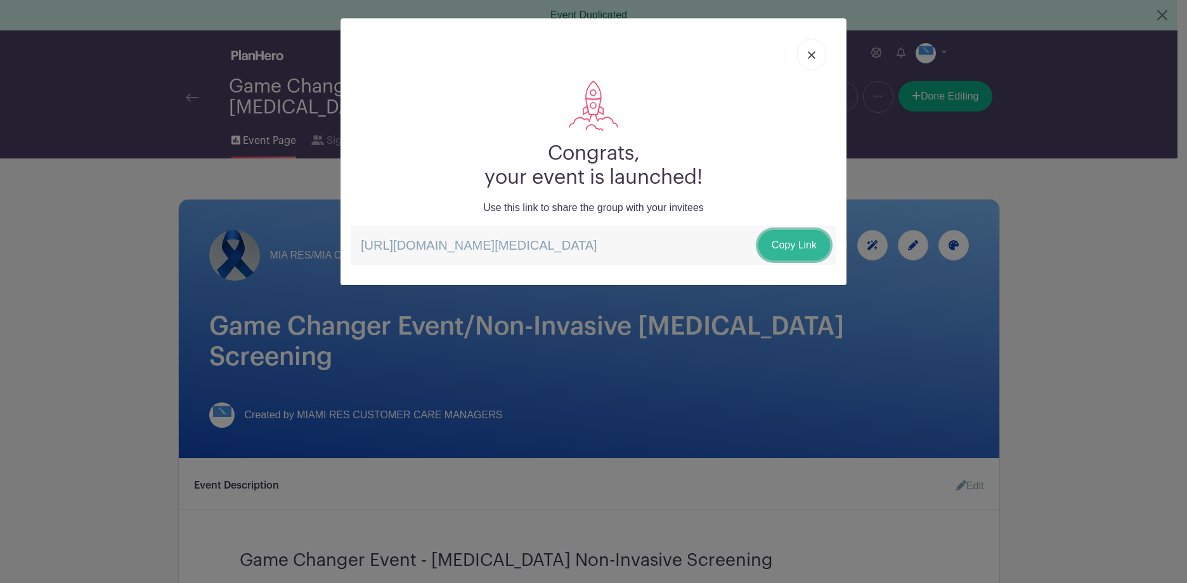
click at [782, 239] on link "Copy Link" at bounding box center [795, 245] width 72 height 30
click at [675, 244] on span "[URL][DOMAIN_NAME][MEDICAL_DATA]" at bounding box center [629, 238] width 94 height 23
drag, startPoint x: 723, startPoint y: 249, endPoint x: 734, endPoint y: 248, distance: 11.5
click at [724, 249] on p "[URL][DOMAIN_NAME][MEDICAL_DATA] Copy Link" at bounding box center [594, 245] width 486 height 39
click at [759, 246] on link "Copy Link" at bounding box center [795, 245] width 72 height 30
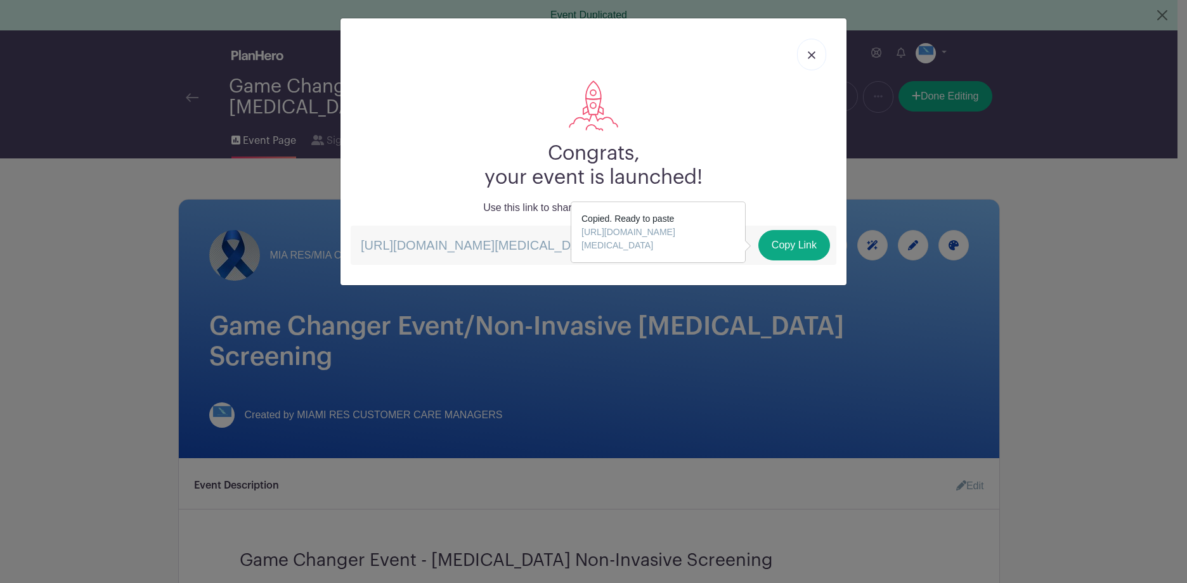
click at [789, 419] on div "Congrats, your event is launched! Use this link to share the group with your in…" at bounding box center [593, 291] width 1187 height 583
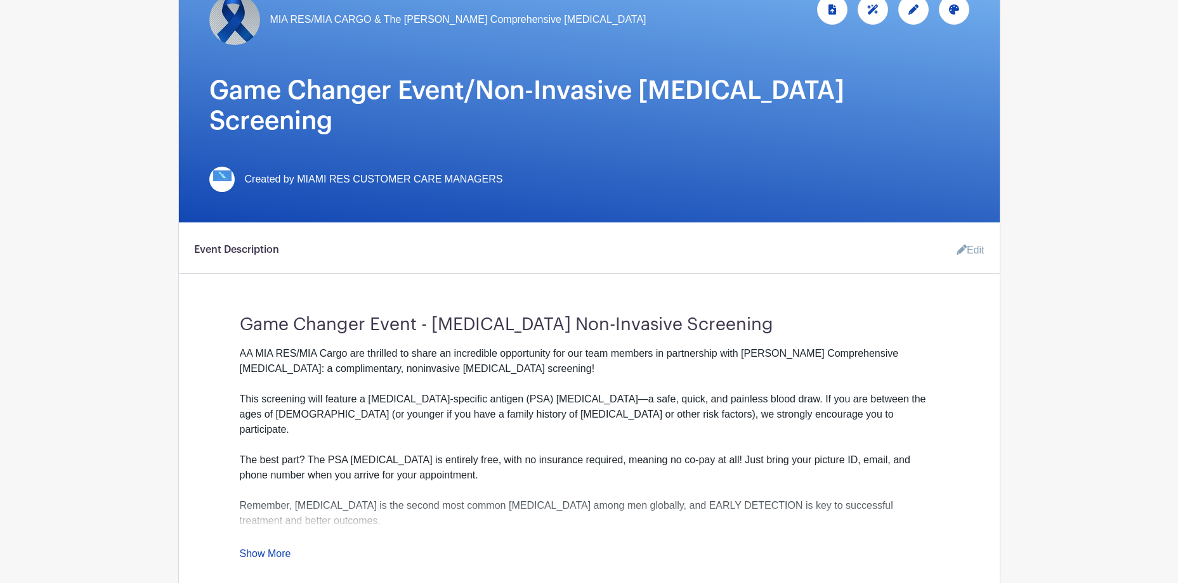
scroll to position [254, 0]
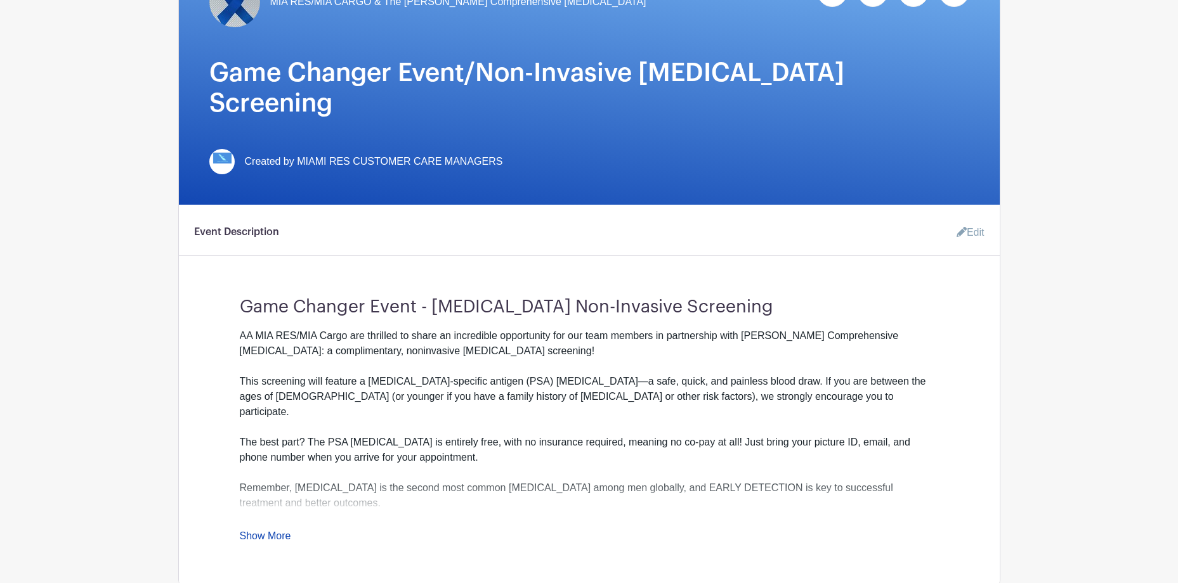
click at [287, 531] on link "Show More" at bounding box center [265, 539] width 51 height 16
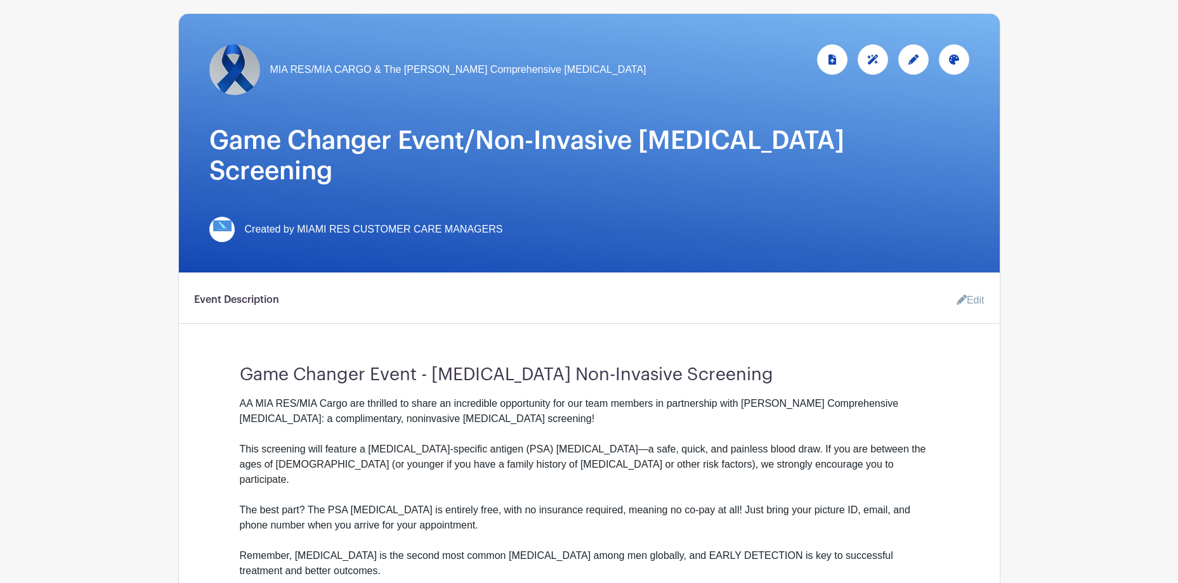
scroll to position [0, 0]
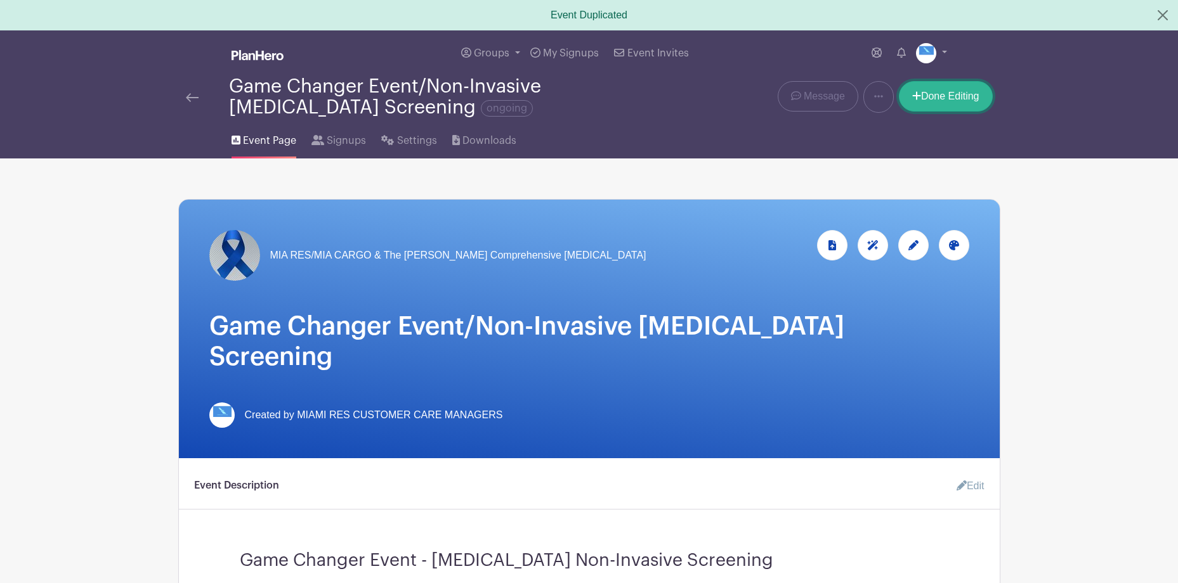
click at [931, 105] on link "Done Editing" at bounding box center [946, 96] width 94 height 30
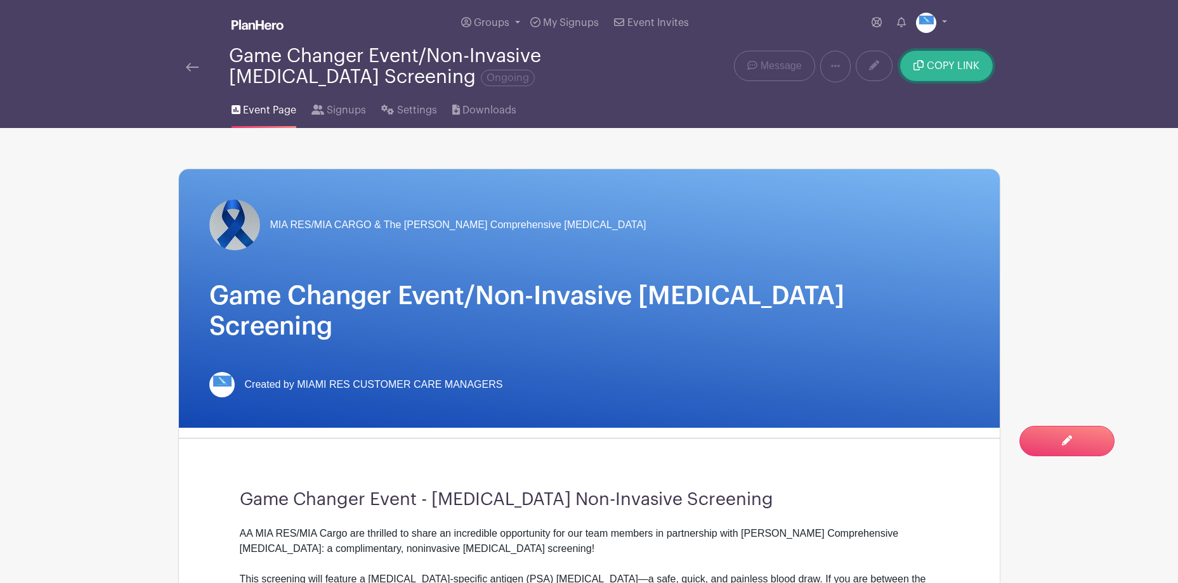
click at [944, 70] on span "COPY LINK" at bounding box center [953, 66] width 53 height 10
